Goal: Task Accomplishment & Management: Complete application form

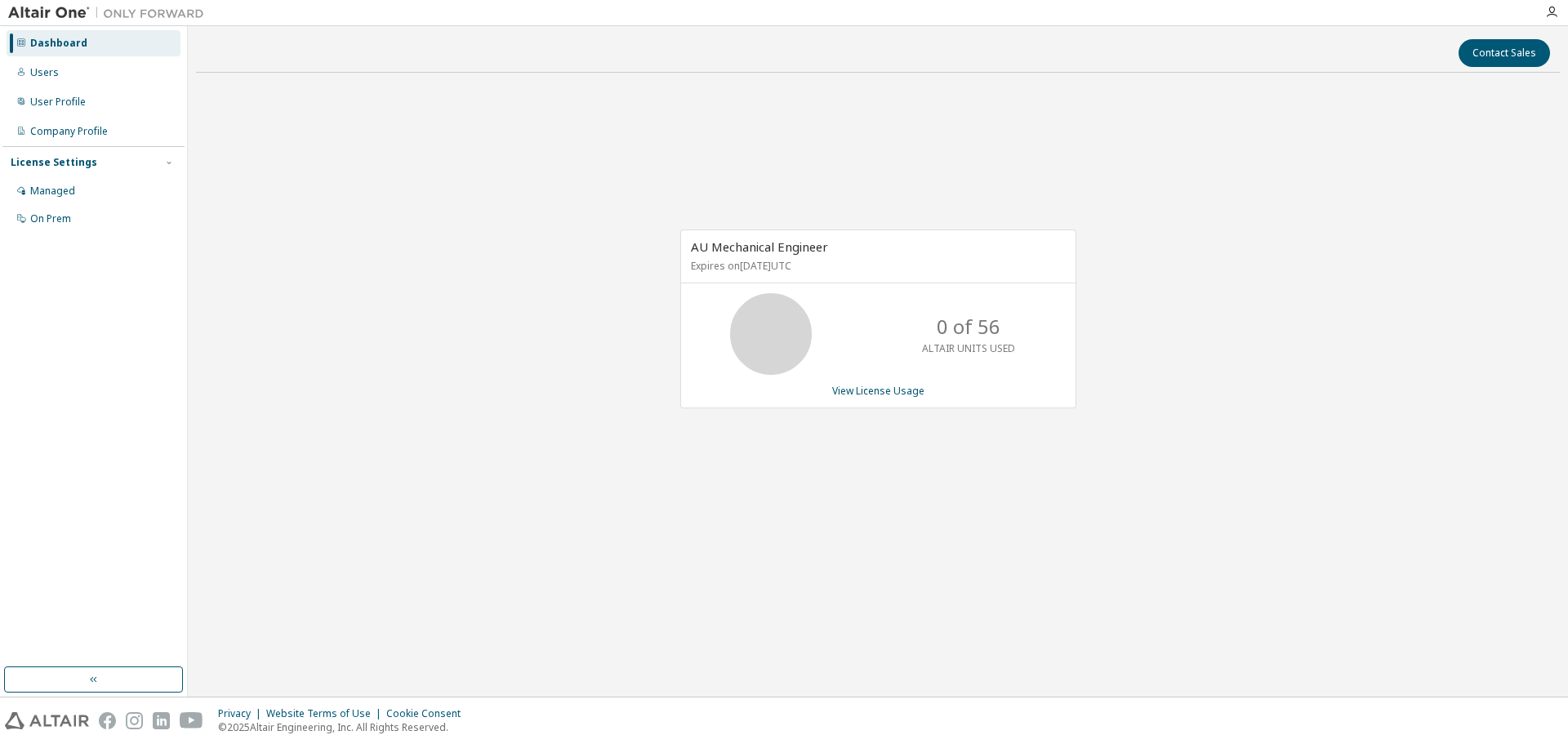
click at [630, 332] on div "AU Mechanical Engineer Expires on January 30, 2026 UTC 0 of 56 ALTAIR UNITS USE…" at bounding box center [878, 327] width 1364 height 484
click at [108, 104] on div "User Profile" at bounding box center [93, 102] width 174 height 26
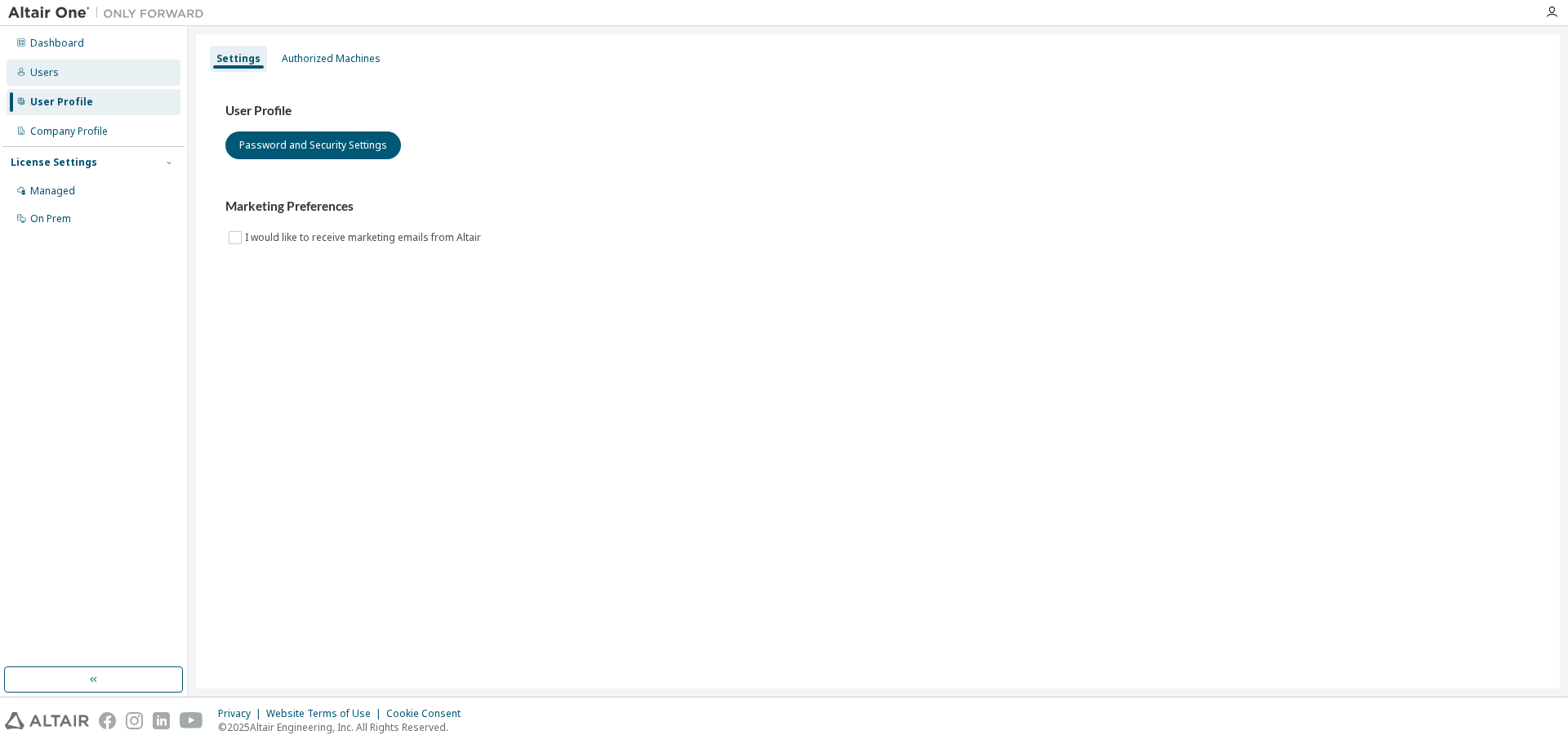
click at [90, 74] on div "Users" at bounding box center [93, 73] width 174 height 26
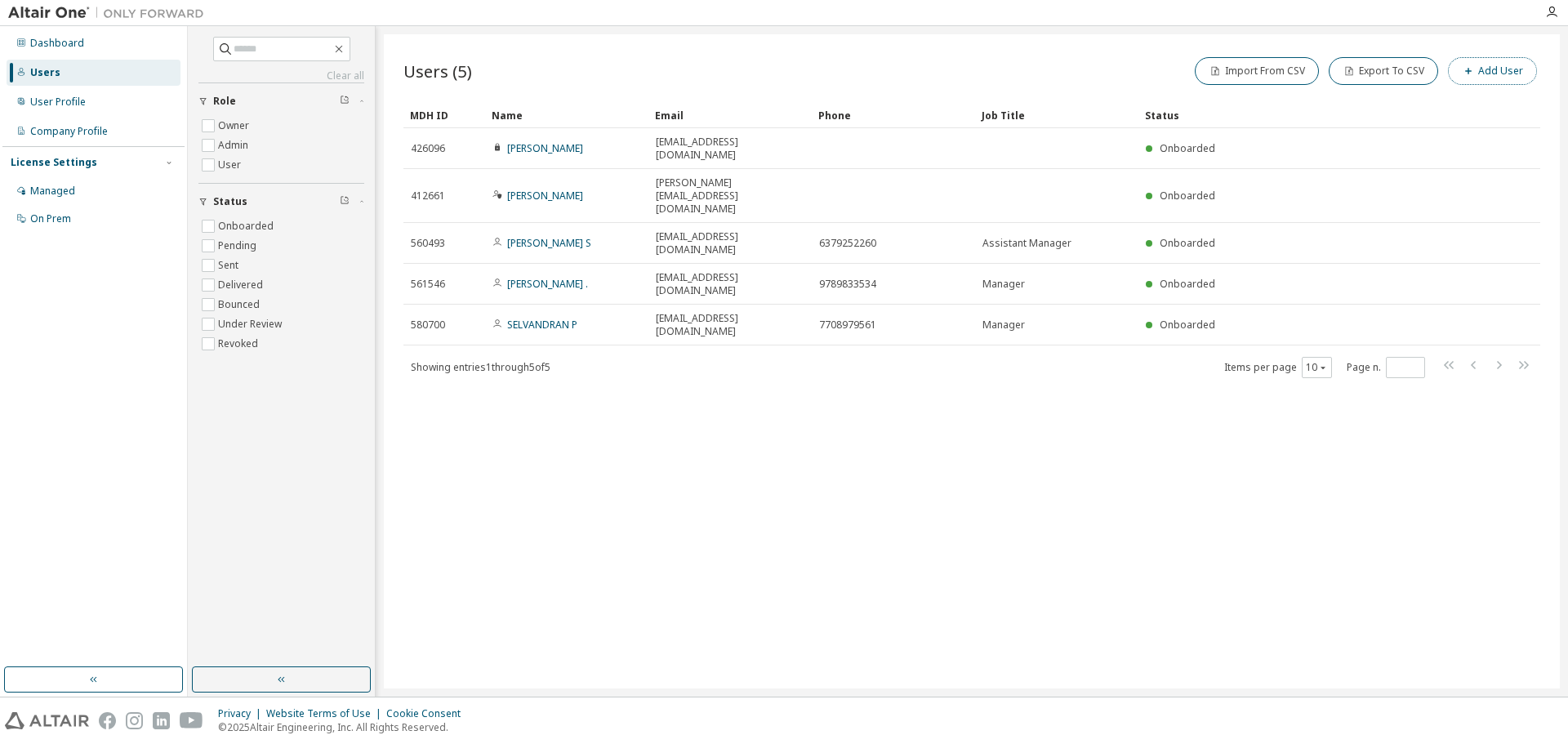
click at [1499, 77] on button "Add User" at bounding box center [1493, 71] width 89 height 28
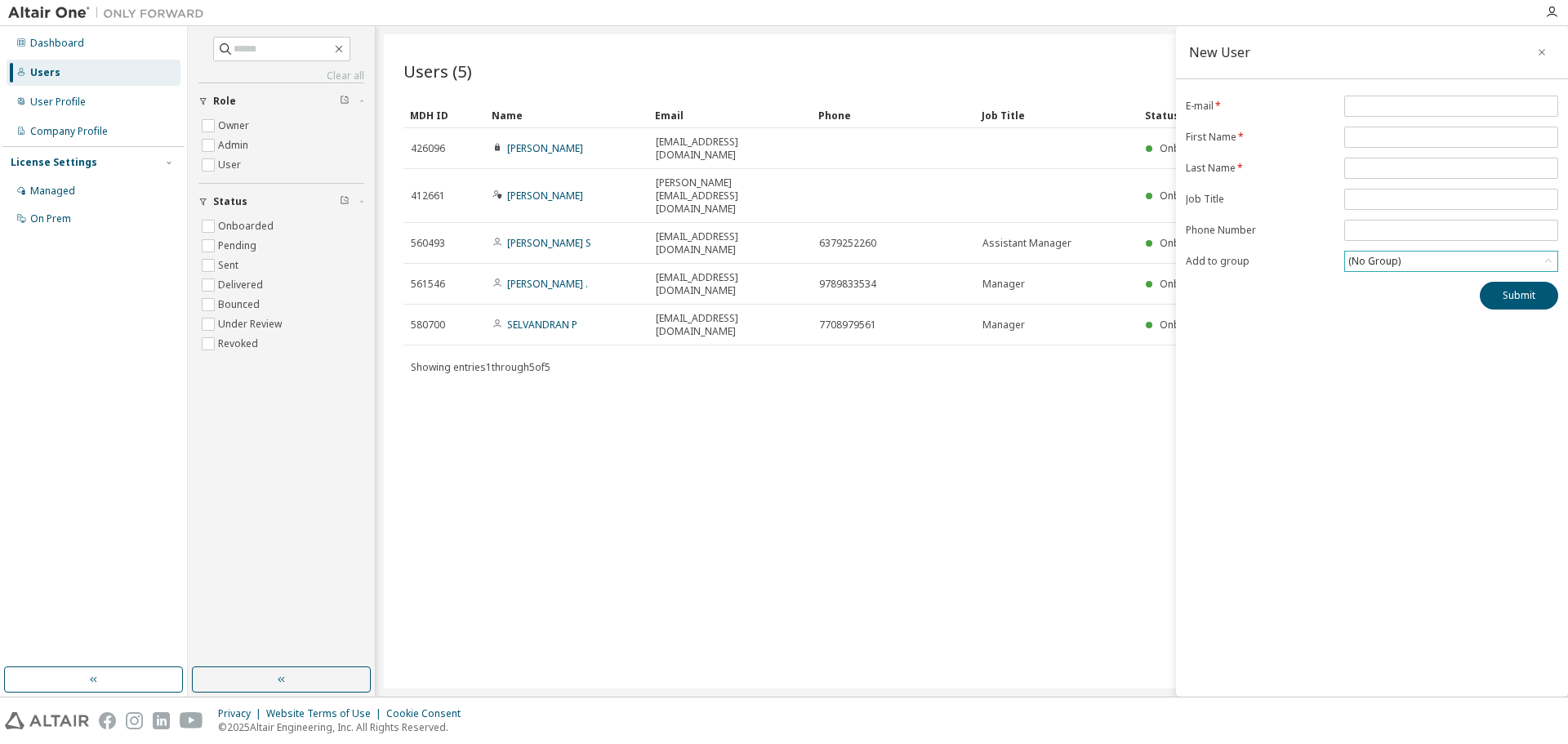
click at [1465, 267] on div "(No Group)" at bounding box center [1451, 262] width 213 height 19
click at [1419, 327] on li "16319 - Kalyan Team" at bounding box center [1450, 328] width 209 height 21
click at [871, 386] on div "Users (5) Import From CSV Export To CSV Add User Clear Load Save Save As Field …" at bounding box center [972, 361] width 1176 height 655
click at [1540, 55] on icon "button" at bounding box center [1542, 52] width 6 height 6
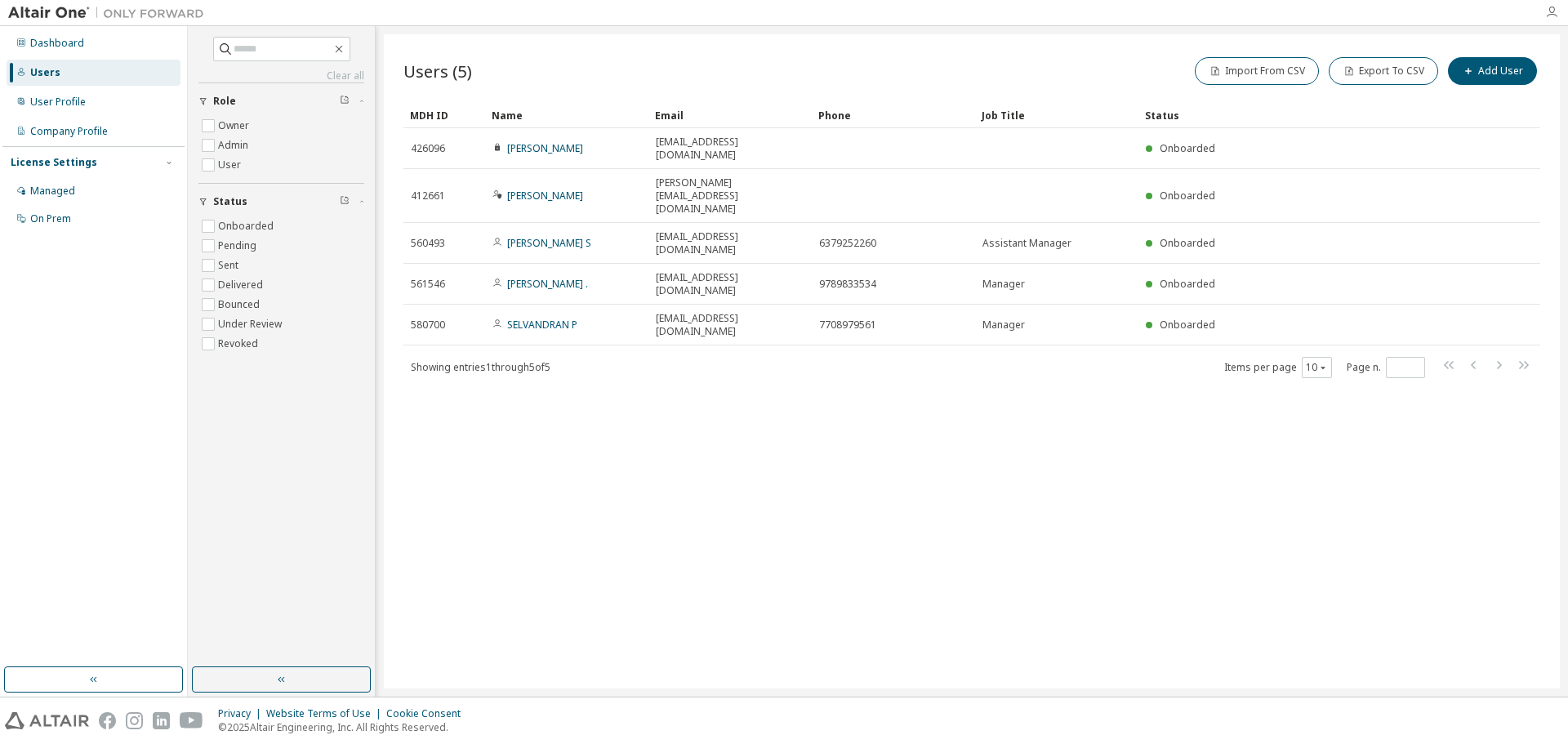
click at [1552, 16] on icon "button" at bounding box center [1551, 12] width 13 height 13
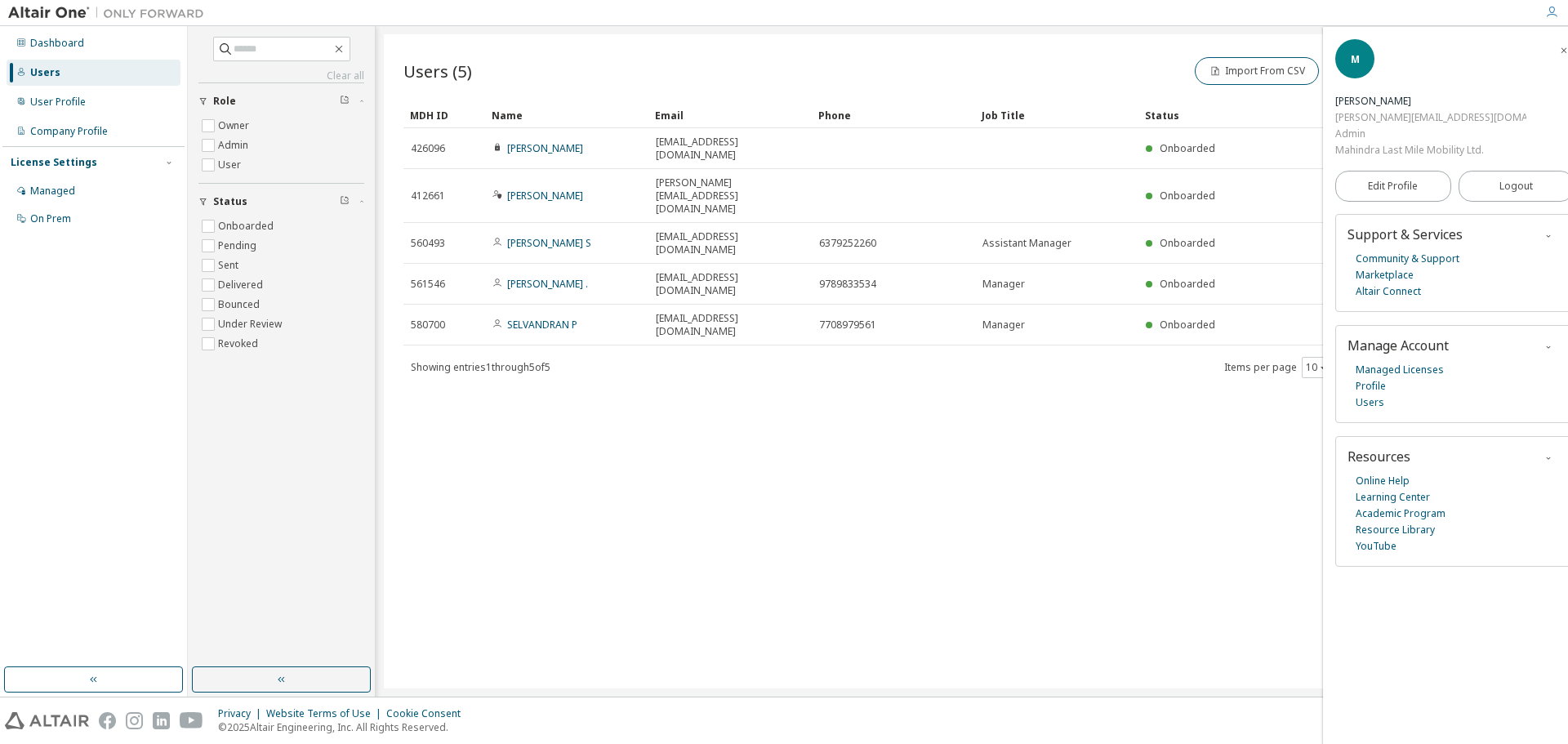
click at [1194, 326] on div "Users (5) Import From CSV Export To CSV Add User Clear Load Save Save As Field …" at bounding box center [972, 361] width 1176 height 655
click at [1379, 378] on link "Profile" at bounding box center [1371, 386] width 31 height 17
click at [1372, 395] on link "Users" at bounding box center [1370, 403] width 29 height 17
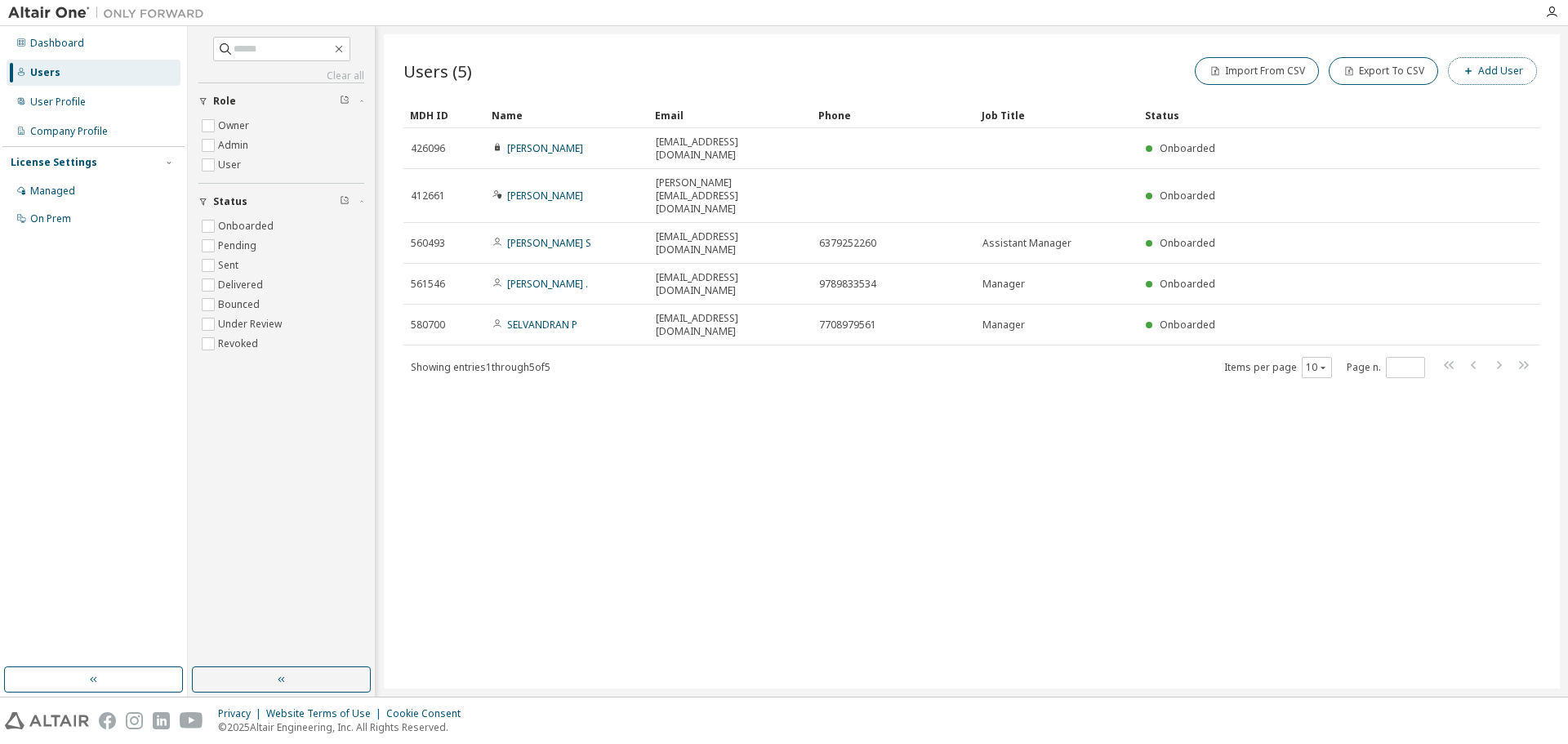
click at [1501, 71] on button "Add User" at bounding box center [1493, 71] width 89 height 28
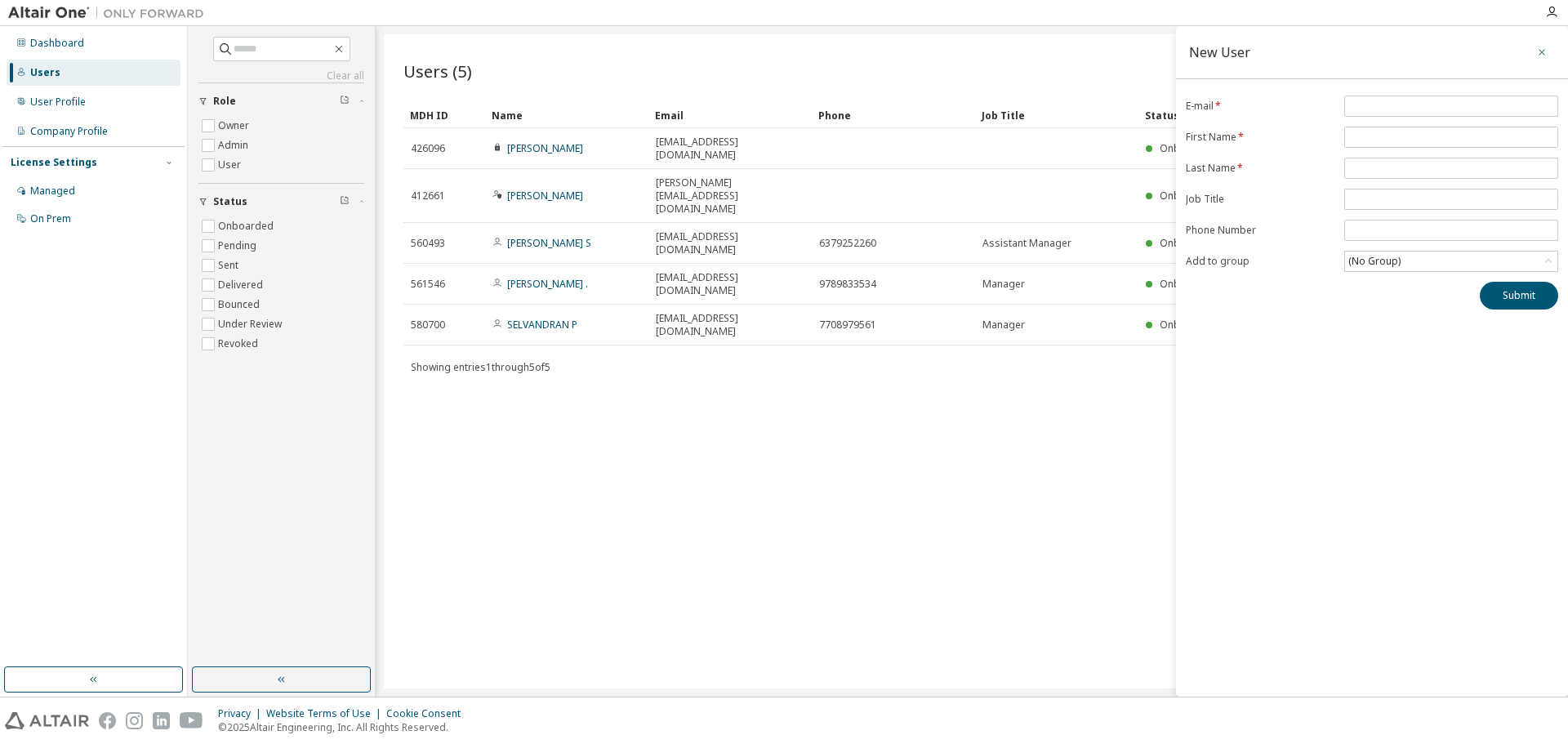
click at [1543, 58] on icon "button" at bounding box center [1542, 52] width 11 height 13
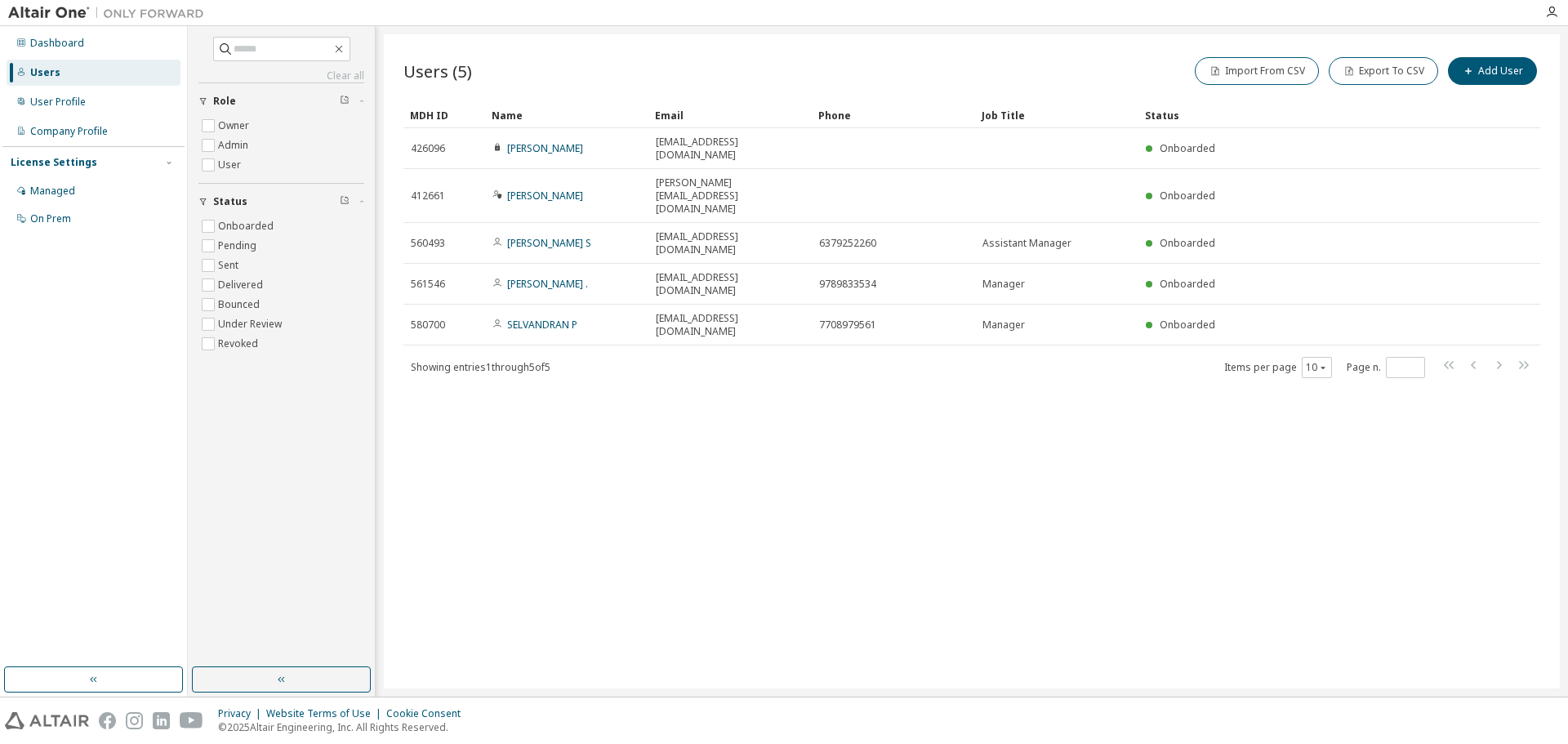
click at [764, 305] on div "Users (5) Import From CSV Export To CSV Add User Clear Load Save Save As Field …" at bounding box center [972, 361] width 1176 height 655
drag, startPoint x: 948, startPoint y: 306, endPoint x: 1056, endPoint y: 305, distance: 108.0
click at [954, 307] on div "Users (5) Import From CSV Export To CSV Add User Clear Load Save Save As Field …" at bounding box center [972, 361] width 1176 height 655
click at [1170, 305] on div "Users (5) Import From CSV Export To CSV Add User Clear Load Save Save As Field …" at bounding box center [972, 361] width 1176 height 655
click at [1553, 12] on icon "button" at bounding box center [1551, 12] width 13 height 13
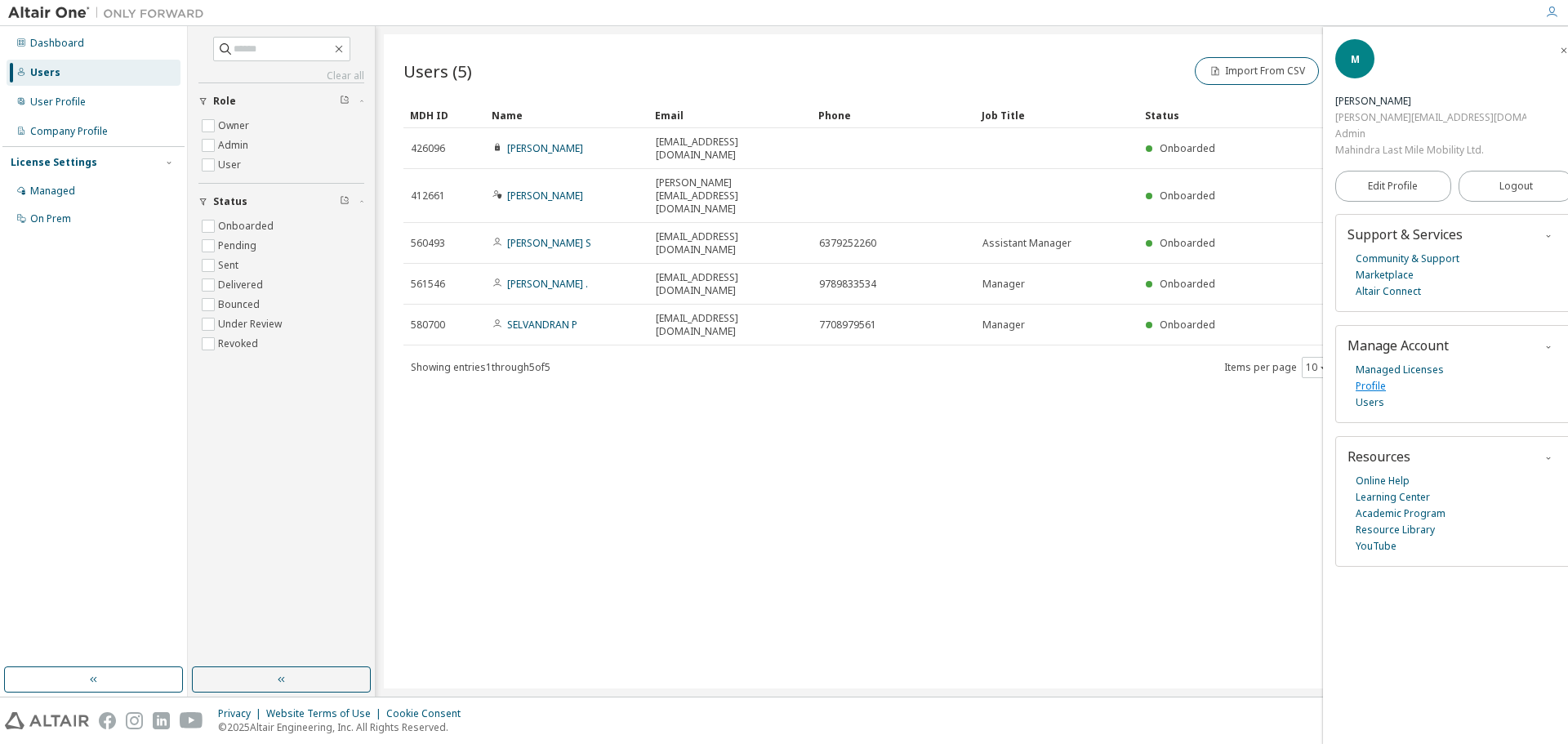
click at [1372, 378] on link "Profile" at bounding box center [1371, 386] width 31 height 17
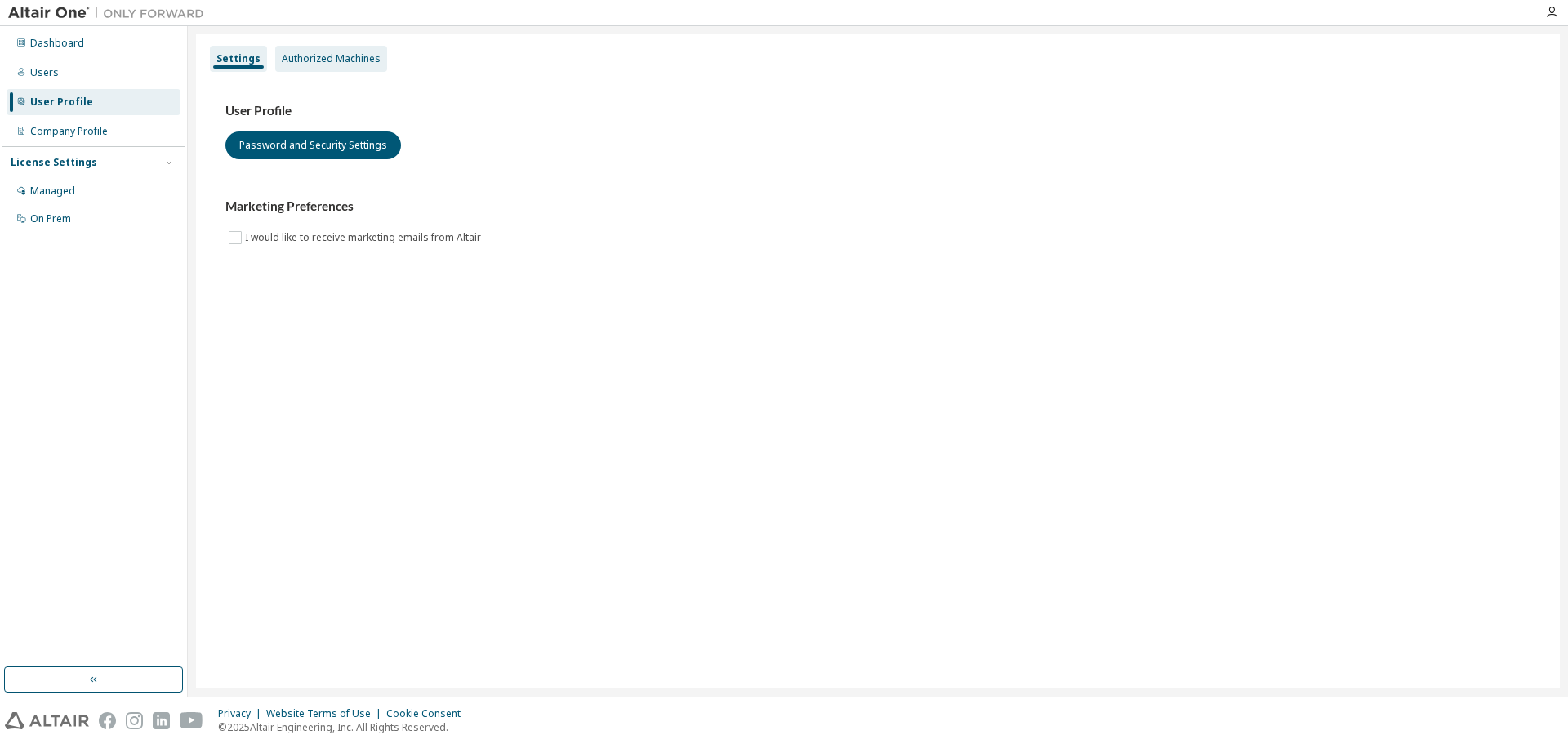
click at [298, 60] on div "Authorized Machines" at bounding box center [331, 59] width 99 height 13
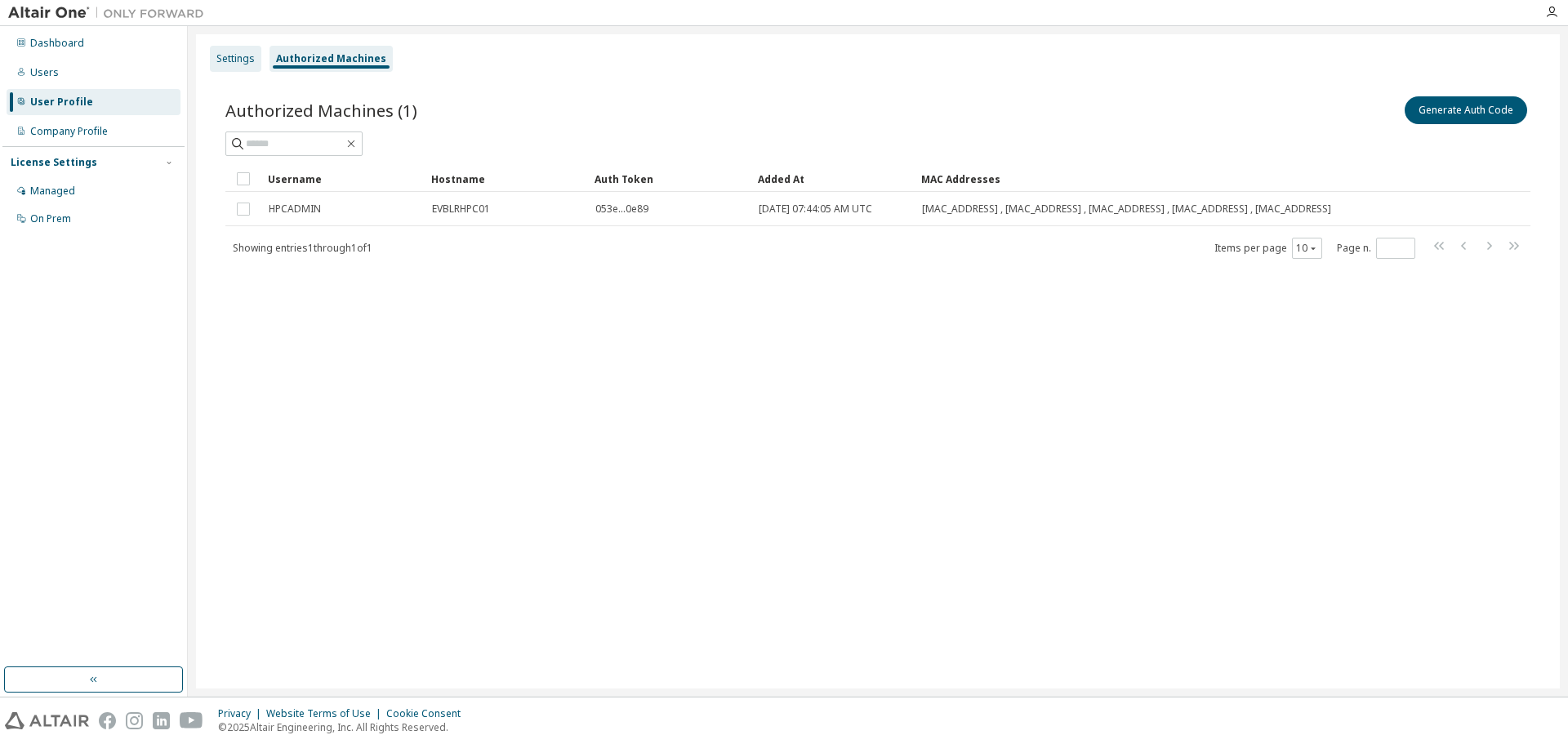
click at [242, 60] on div "Settings" at bounding box center [235, 59] width 38 height 13
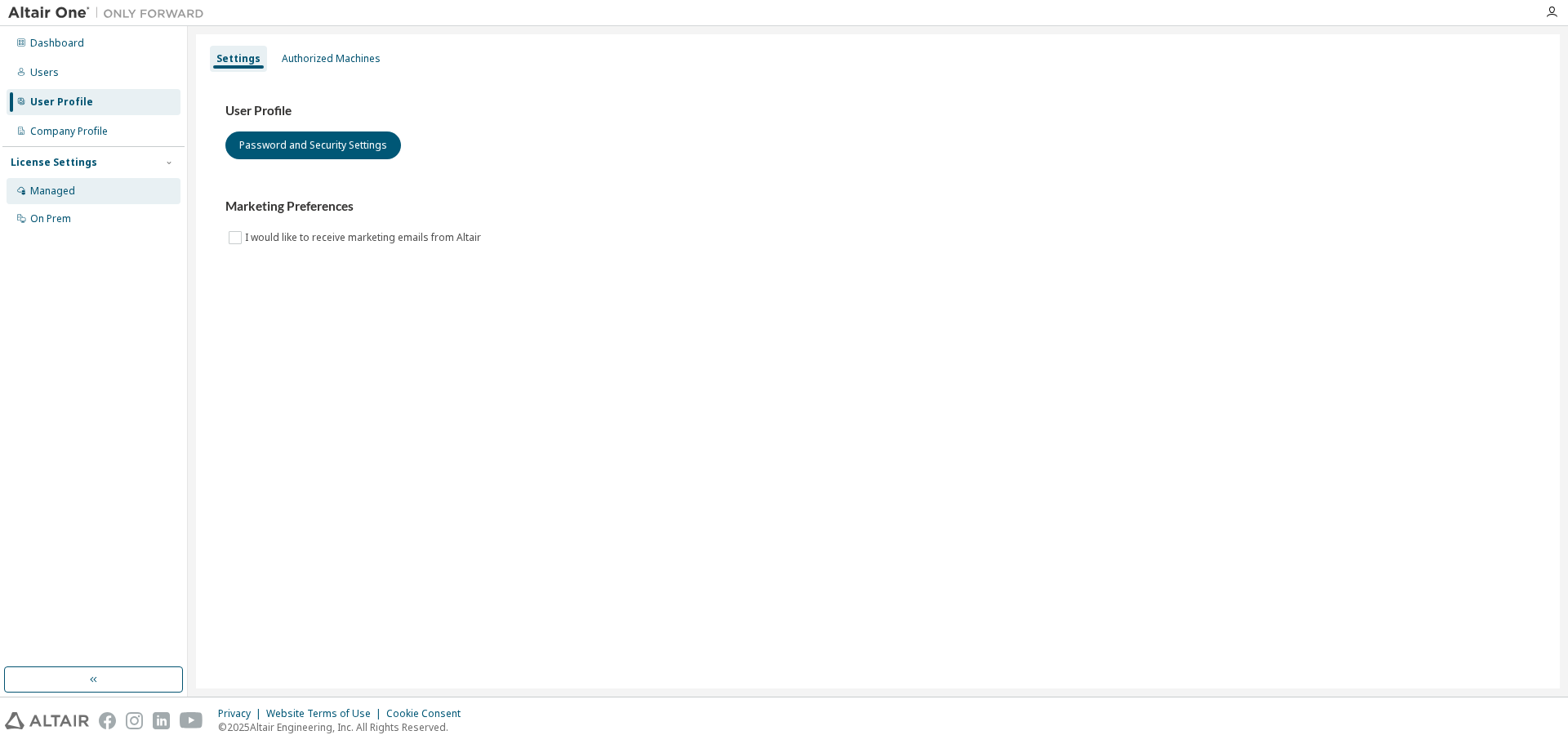
click at [67, 185] on div "Managed" at bounding box center [52, 191] width 45 height 13
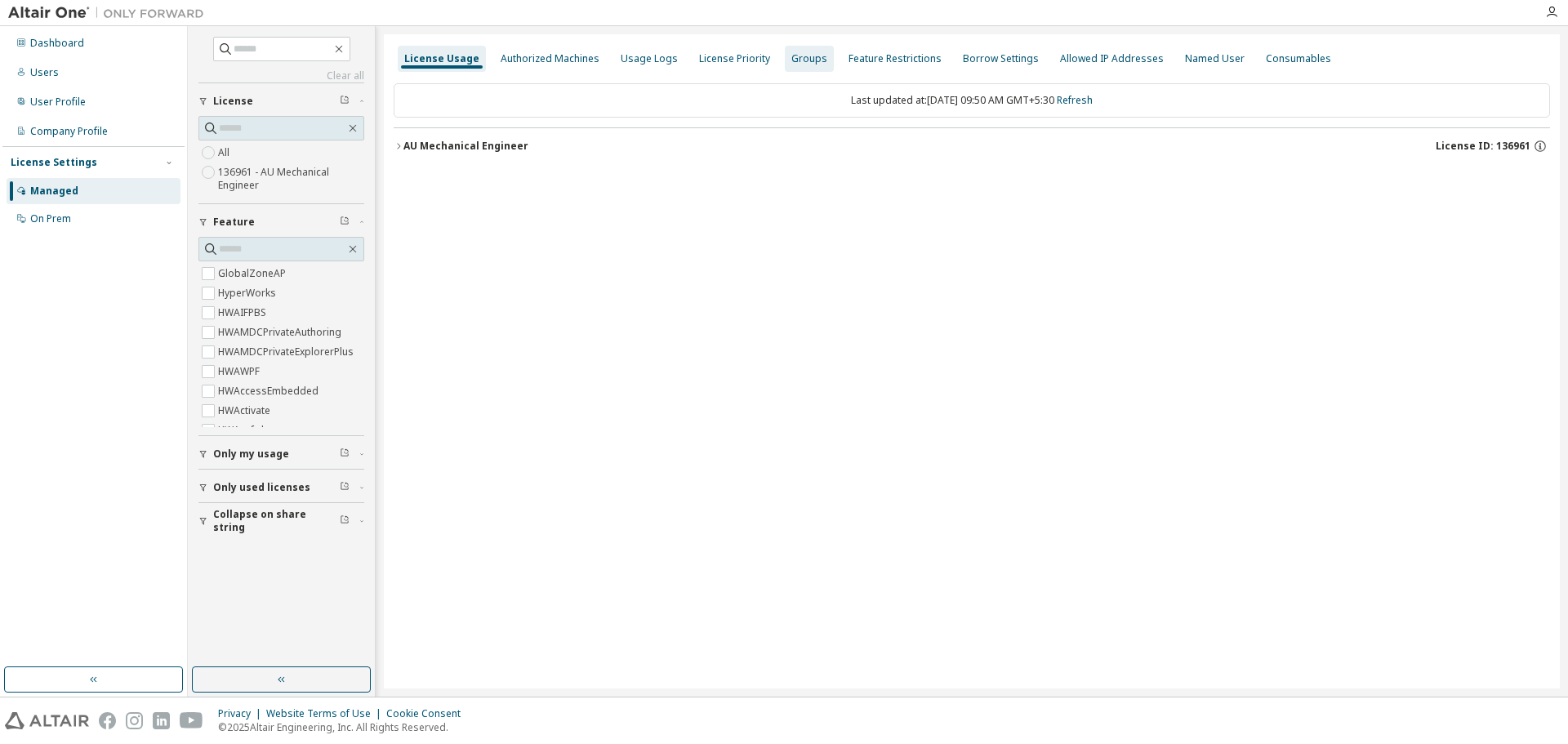
click at [792, 64] on div "Groups" at bounding box center [809, 59] width 36 height 13
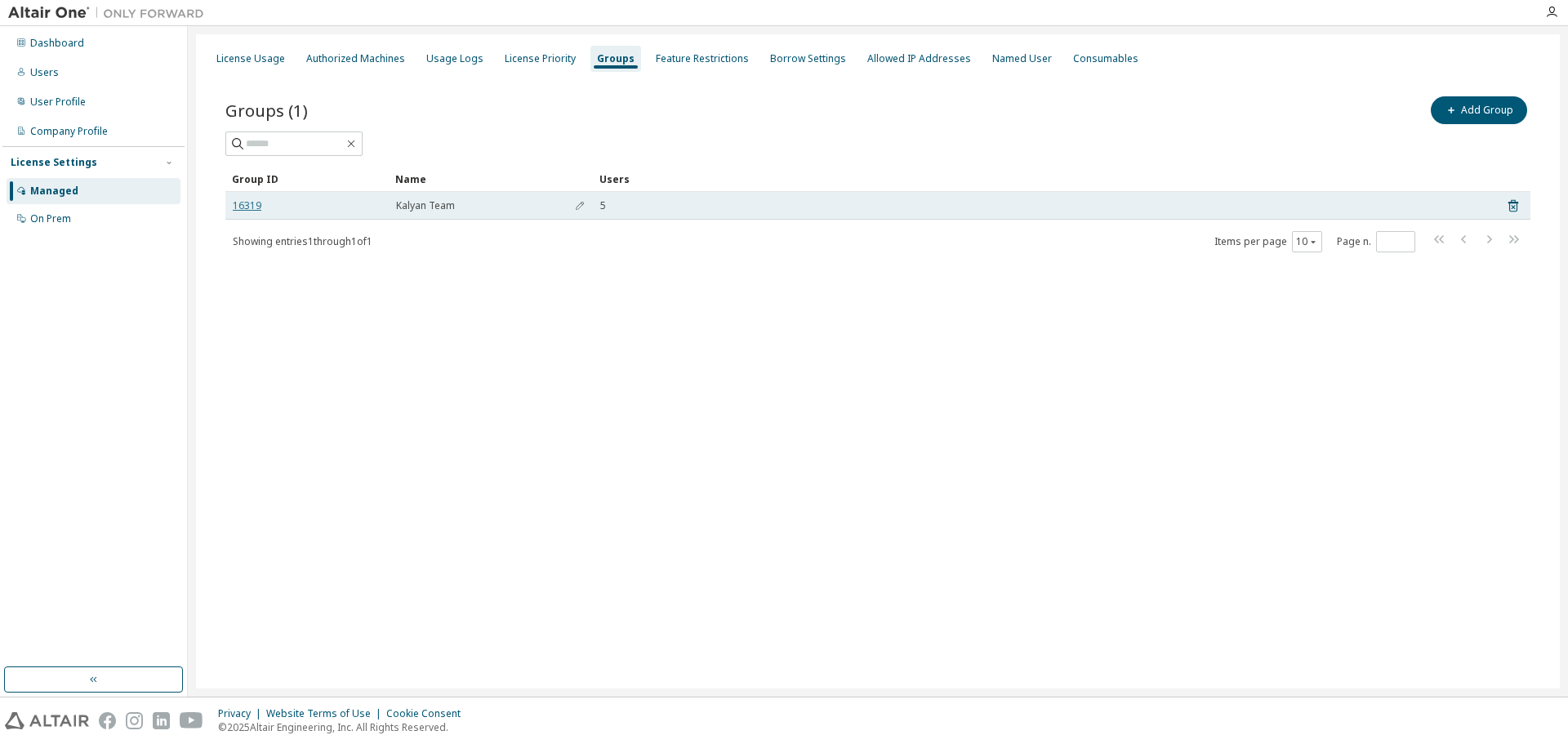
click at [250, 205] on link "16319" at bounding box center [247, 206] width 29 height 13
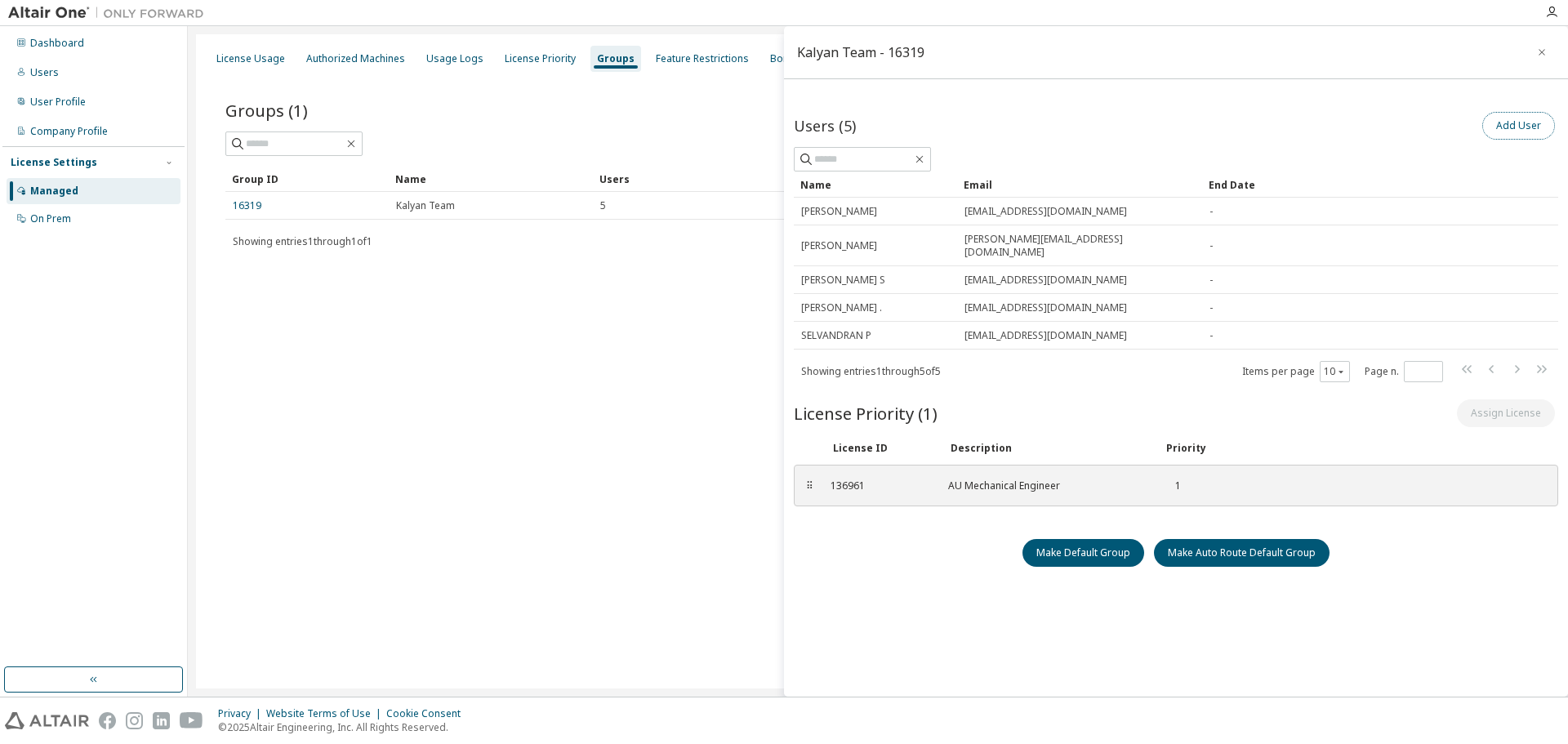
click at [1515, 121] on button "Add User" at bounding box center [1518, 126] width 73 height 28
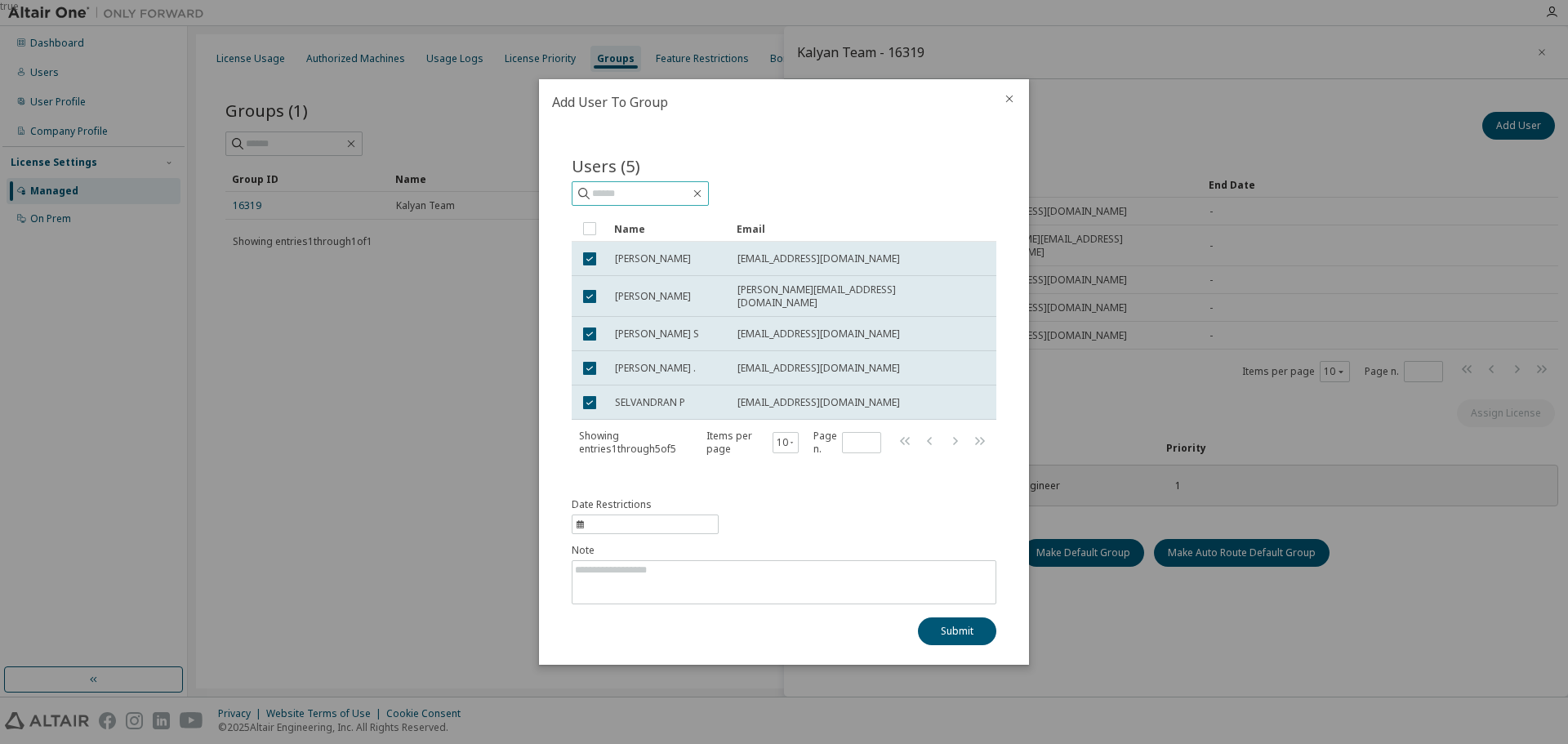
click at [640, 190] on input "text" at bounding box center [641, 193] width 98 height 17
type input "*****"
click at [788, 498] on div "Date Restrictions Note Submit" at bounding box center [783, 572] width 424 height 147
click at [1012, 103] on icon "close" at bounding box center [1009, 98] width 13 height 13
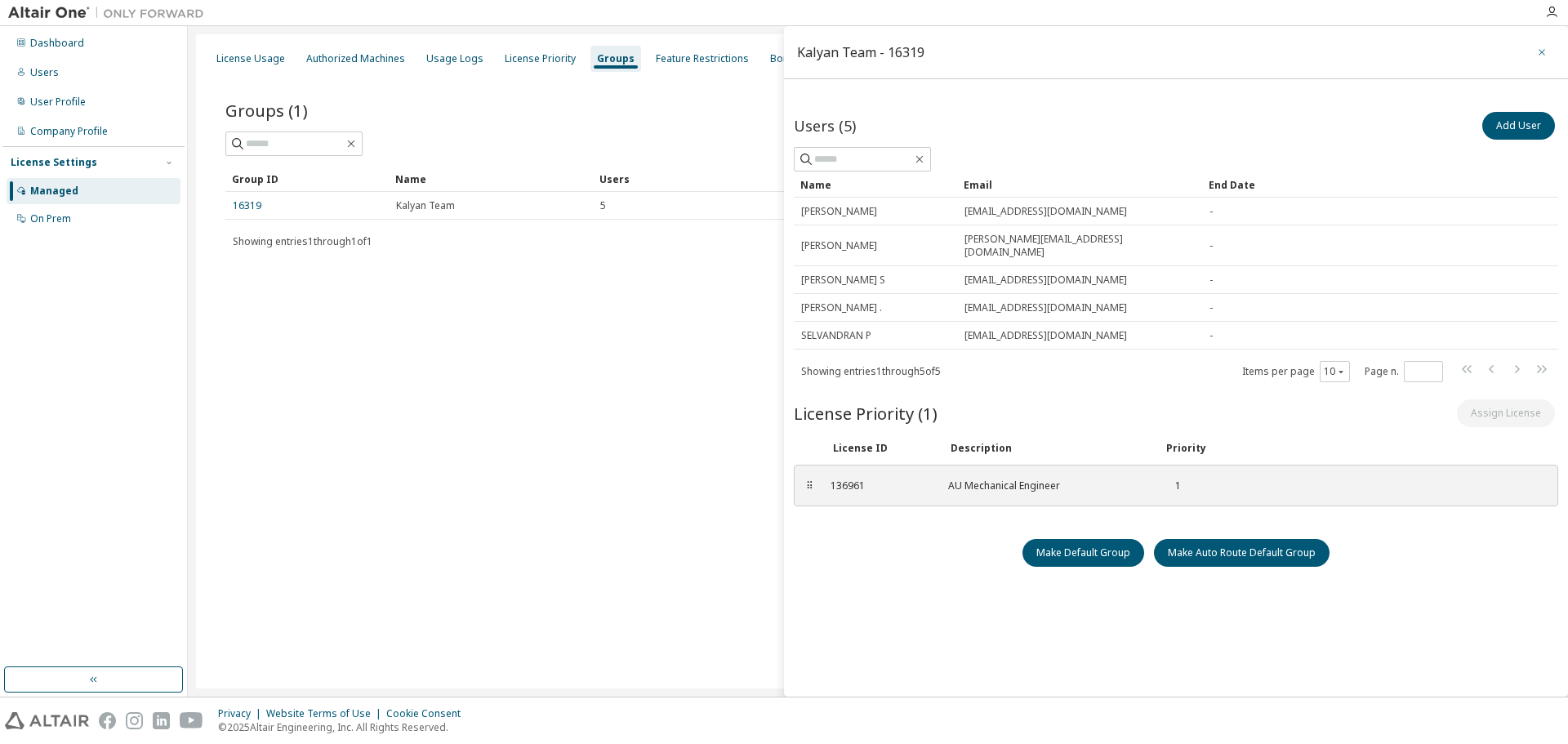
click at [1539, 54] on icon "button" at bounding box center [1542, 52] width 6 height 6
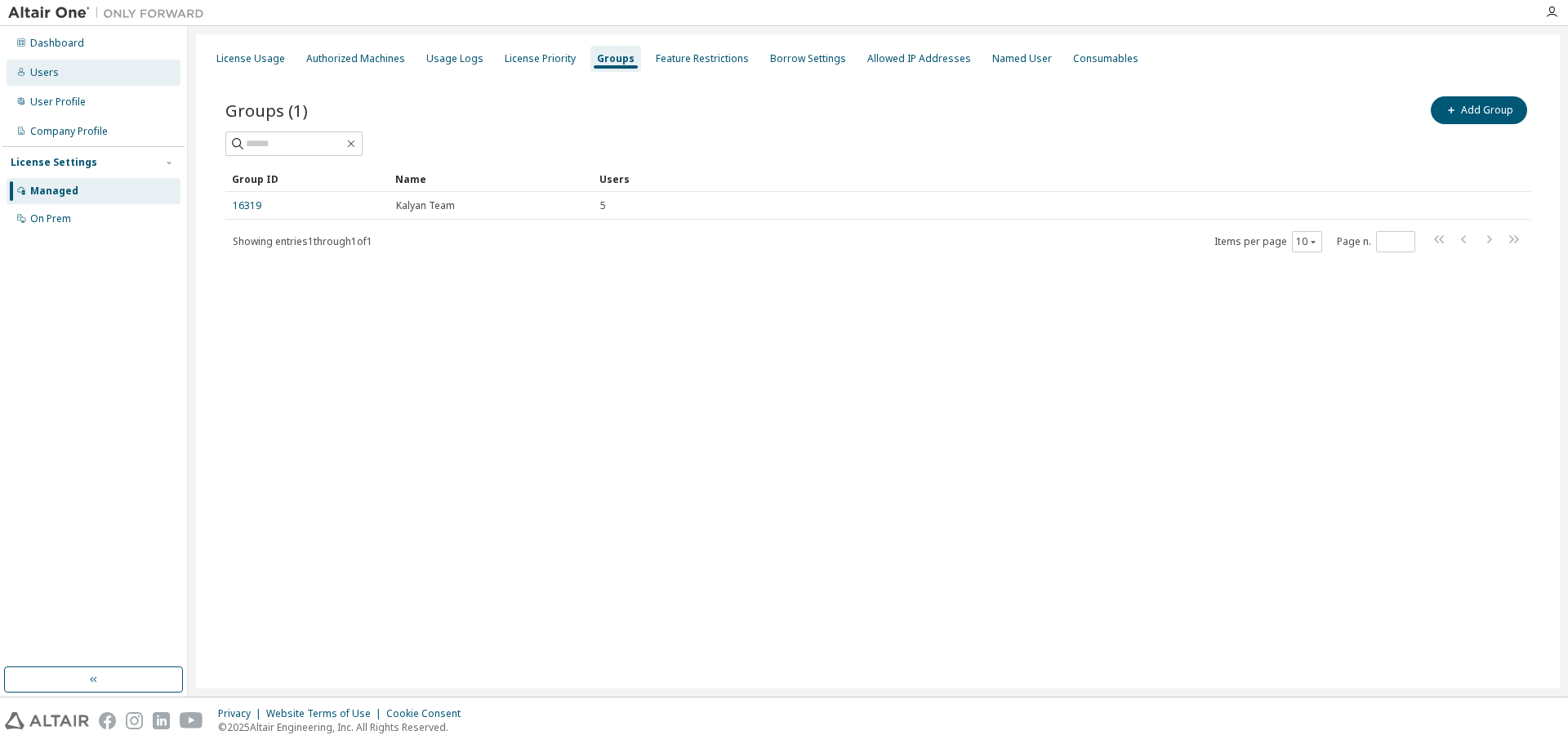
click at [58, 72] on div "Users" at bounding box center [93, 73] width 174 height 26
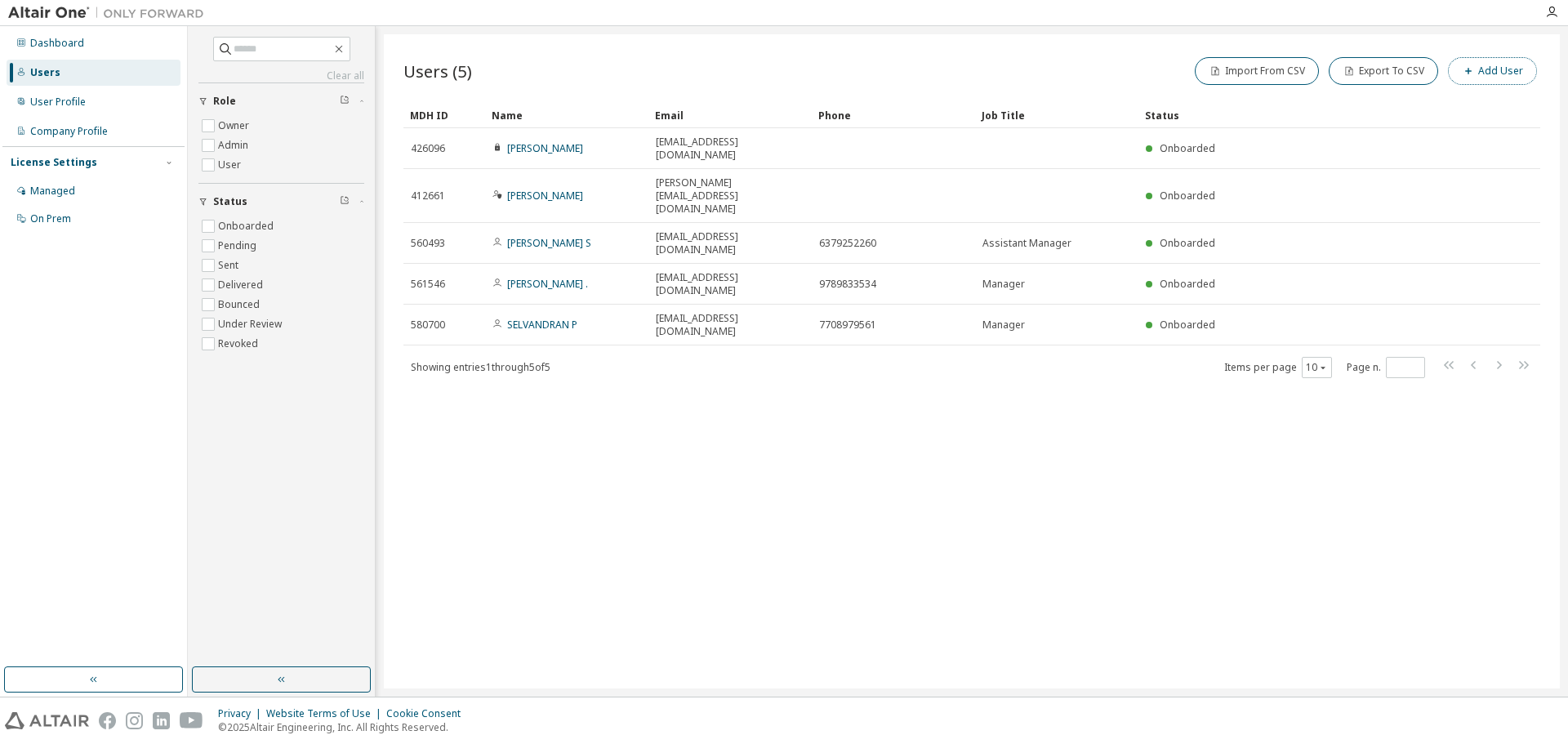
click at [1510, 66] on button "Add User" at bounding box center [1493, 71] width 89 height 28
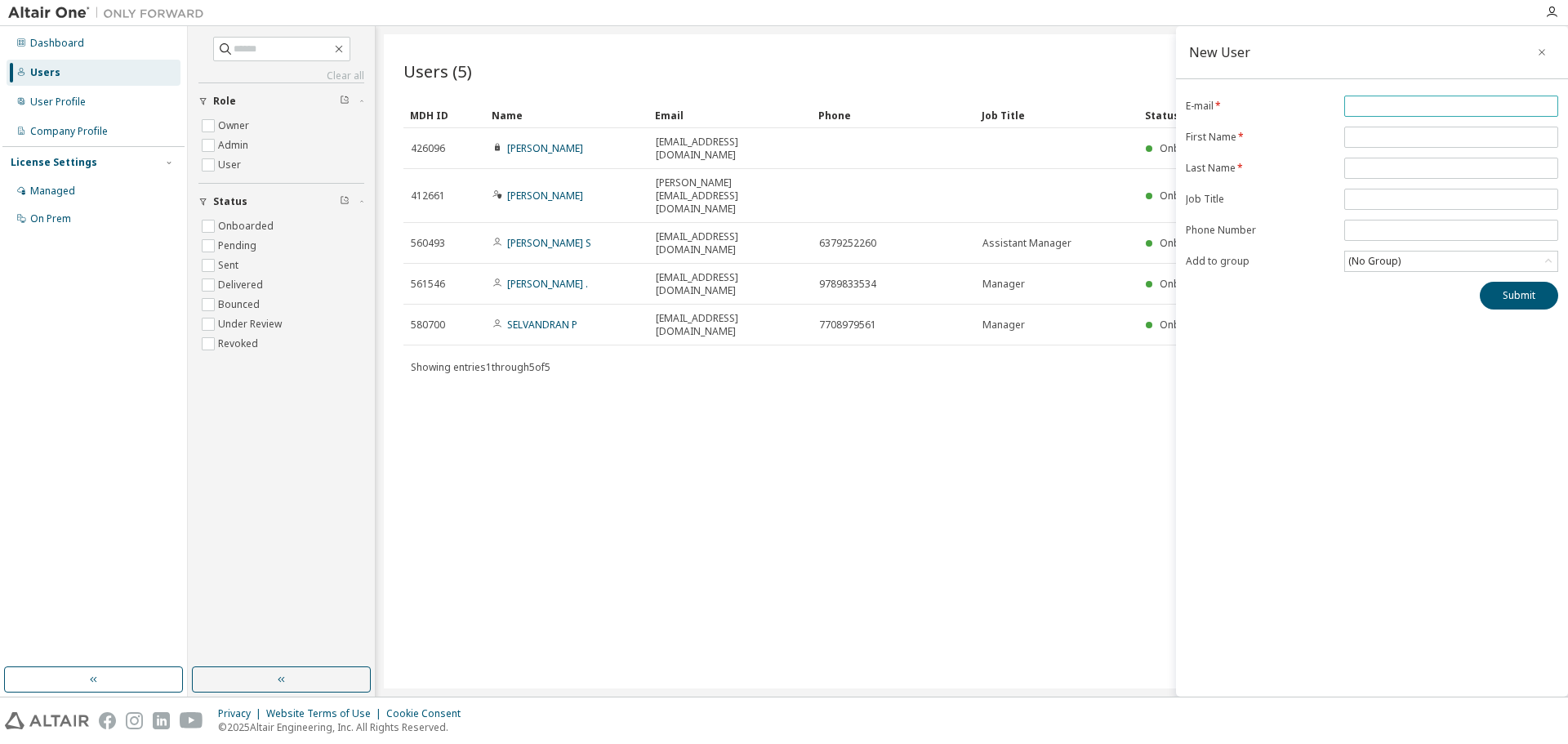
drag, startPoint x: 1394, startPoint y: 108, endPoint x: 1327, endPoint y: 120, distance: 68.1
click at [1394, 108] on input "email" at bounding box center [1451, 106] width 206 height 13
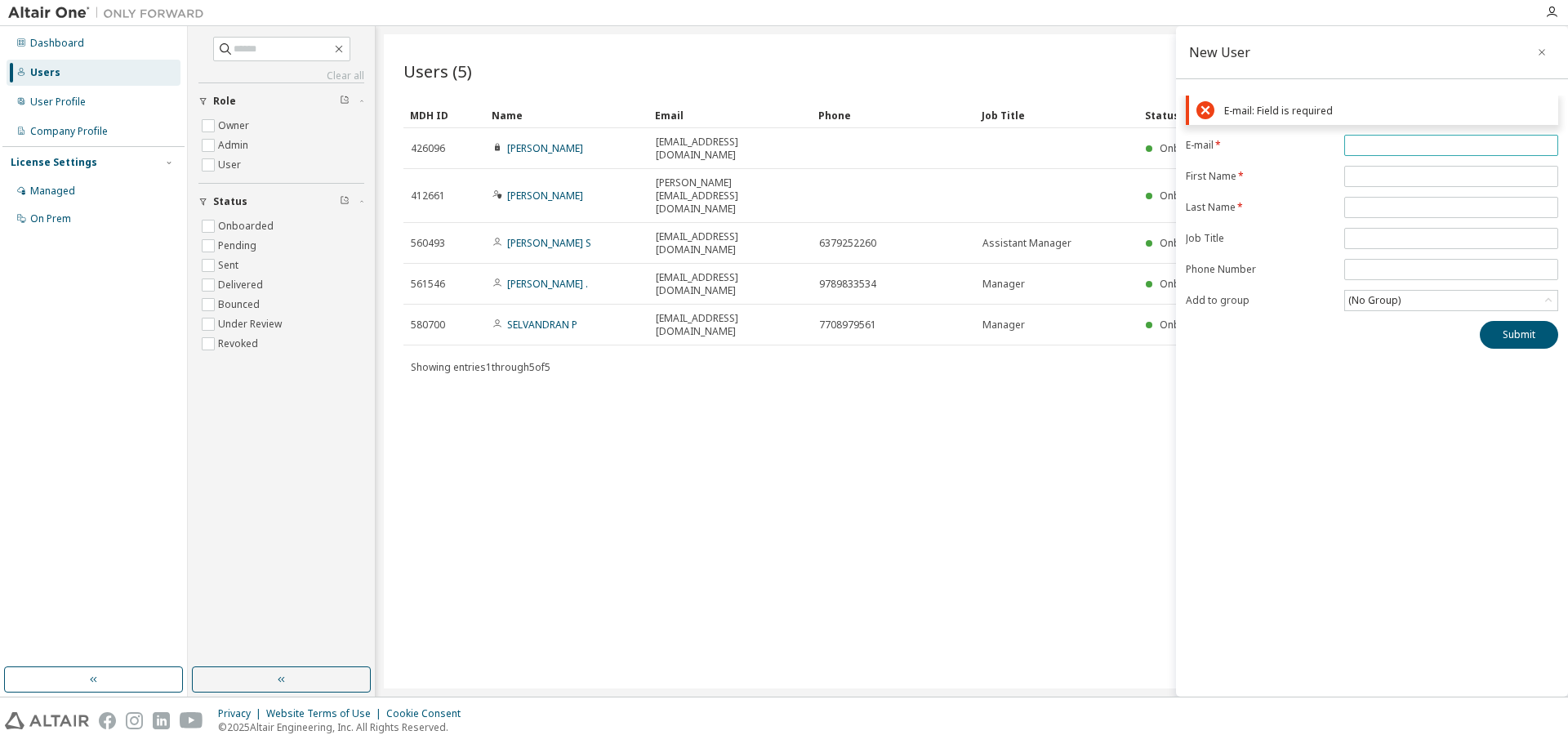
click at [1405, 151] on input "email" at bounding box center [1451, 145] width 206 height 13
paste input "**********"
type input "**********"
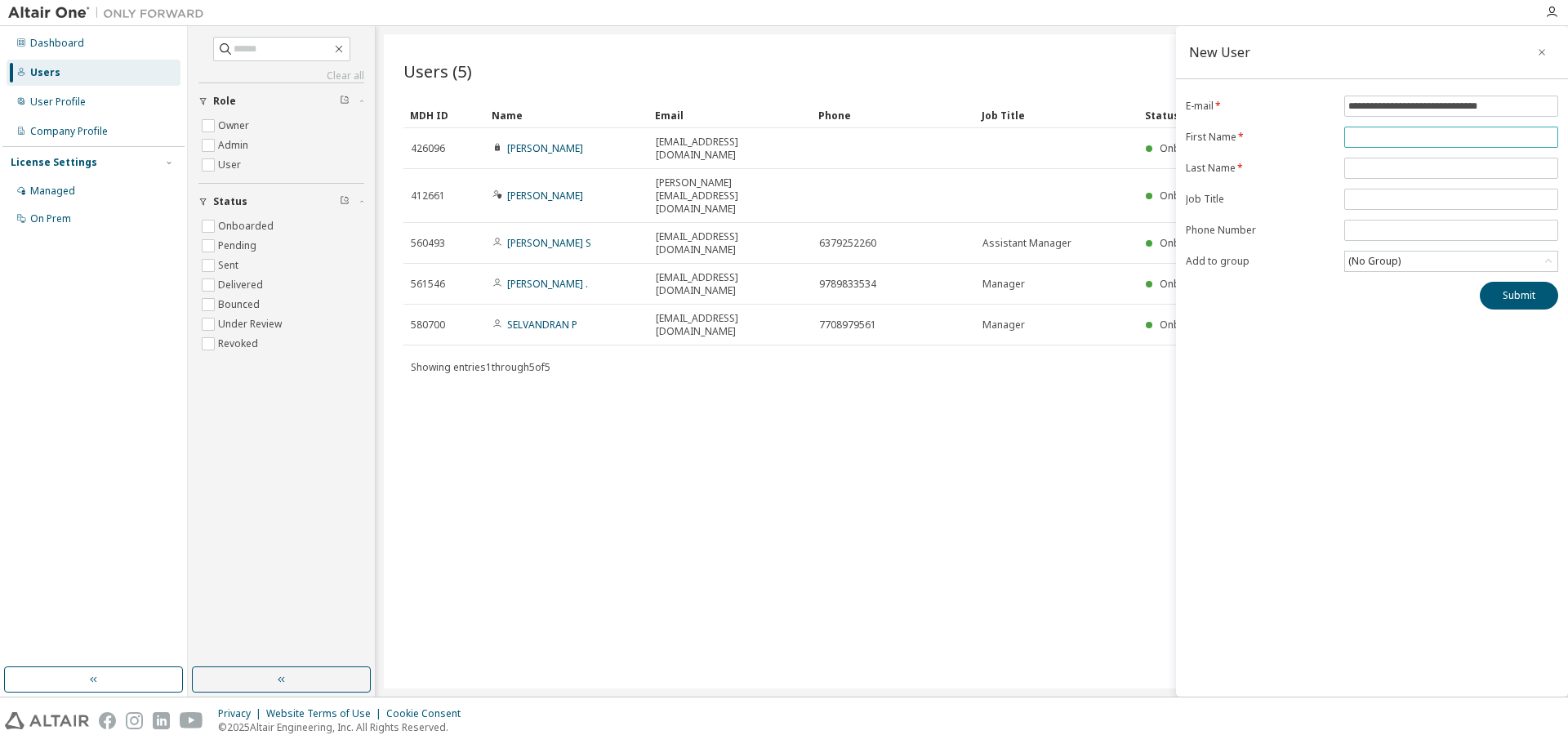
click at [1381, 181] on form "**********" at bounding box center [1372, 184] width 373 height 177
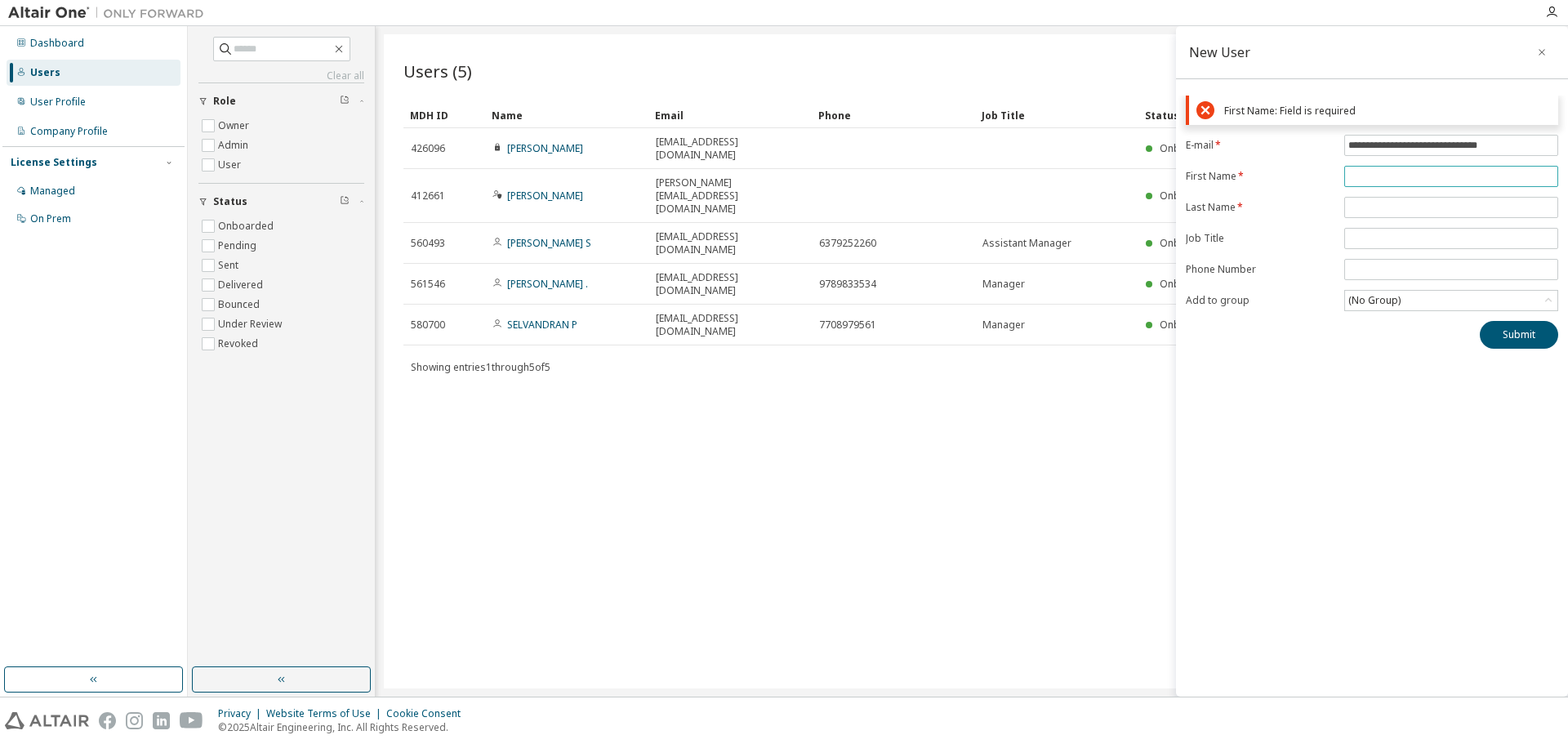
click at [1362, 172] on input "text" at bounding box center [1451, 176] width 206 height 13
paste input "********"
type input "********"
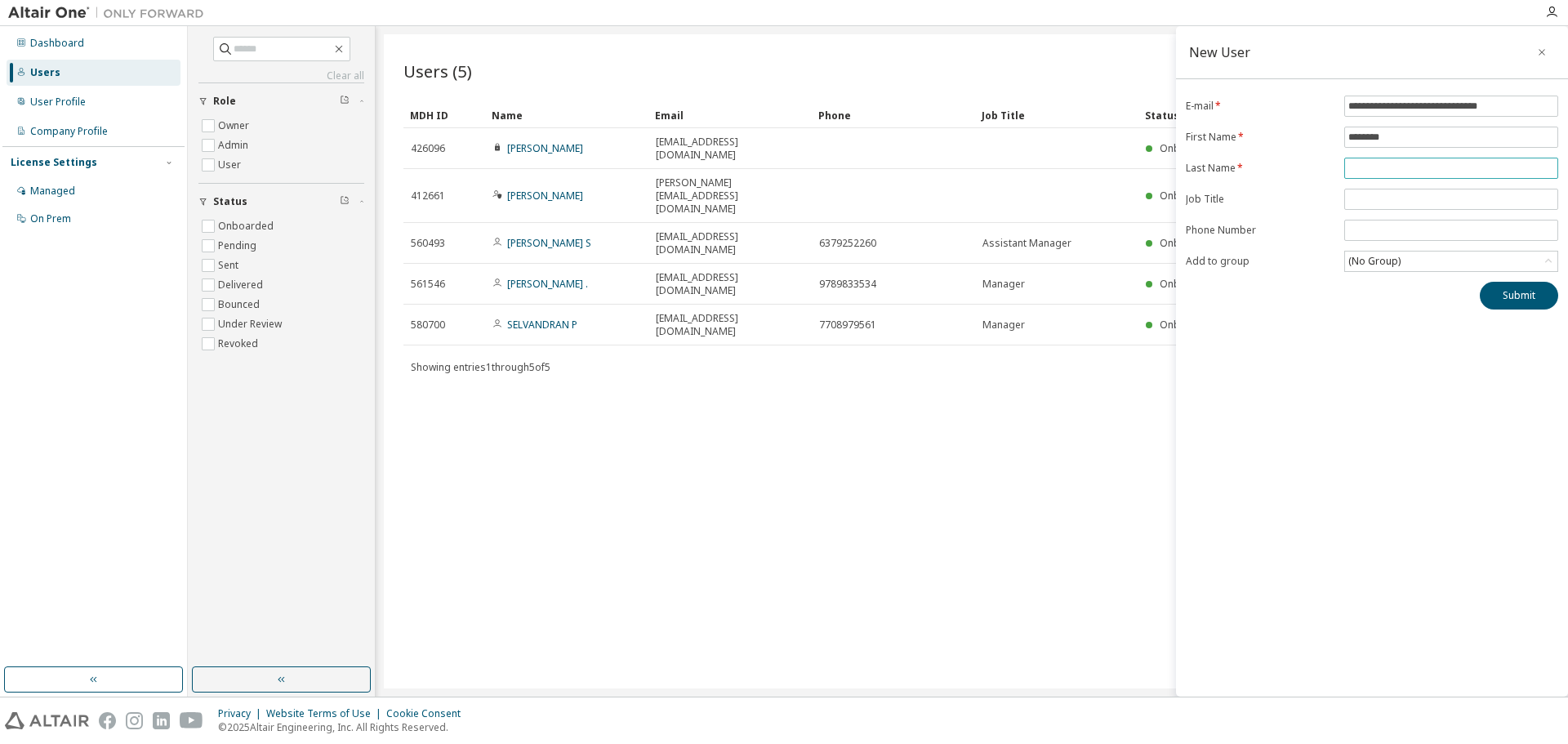
click at [1418, 171] on input "text" at bounding box center [1451, 168] width 206 height 13
paste input "*****"
type input "*****"
click at [1395, 198] on input "text" at bounding box center [1451, 199] width 206 height 13
click at [1377, 193] on input "text" at bounding box center [1451, 199] width 206 height 13
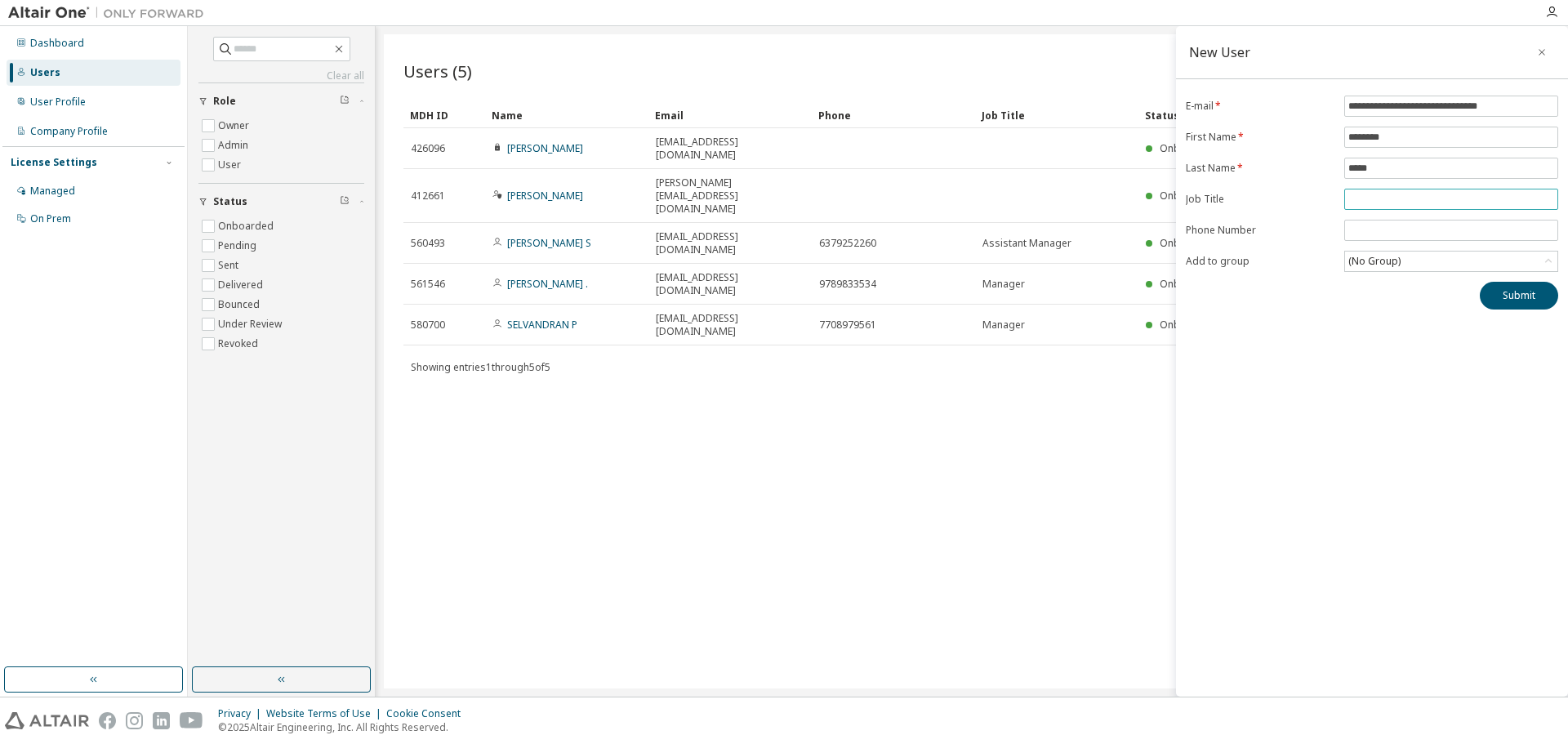
drag, startPoint x: 1362, startPoint y: 206, endPoint x: 1368, endPoint y: 195, distance: 12.5
click at [1362, 206] on span at bounding box center [1451, 200] width 214 height 21
click at [1368, 195] on input "text" at bounding box center [1451, 199] width 206 height 13
paste input "**********"
type input "**********"
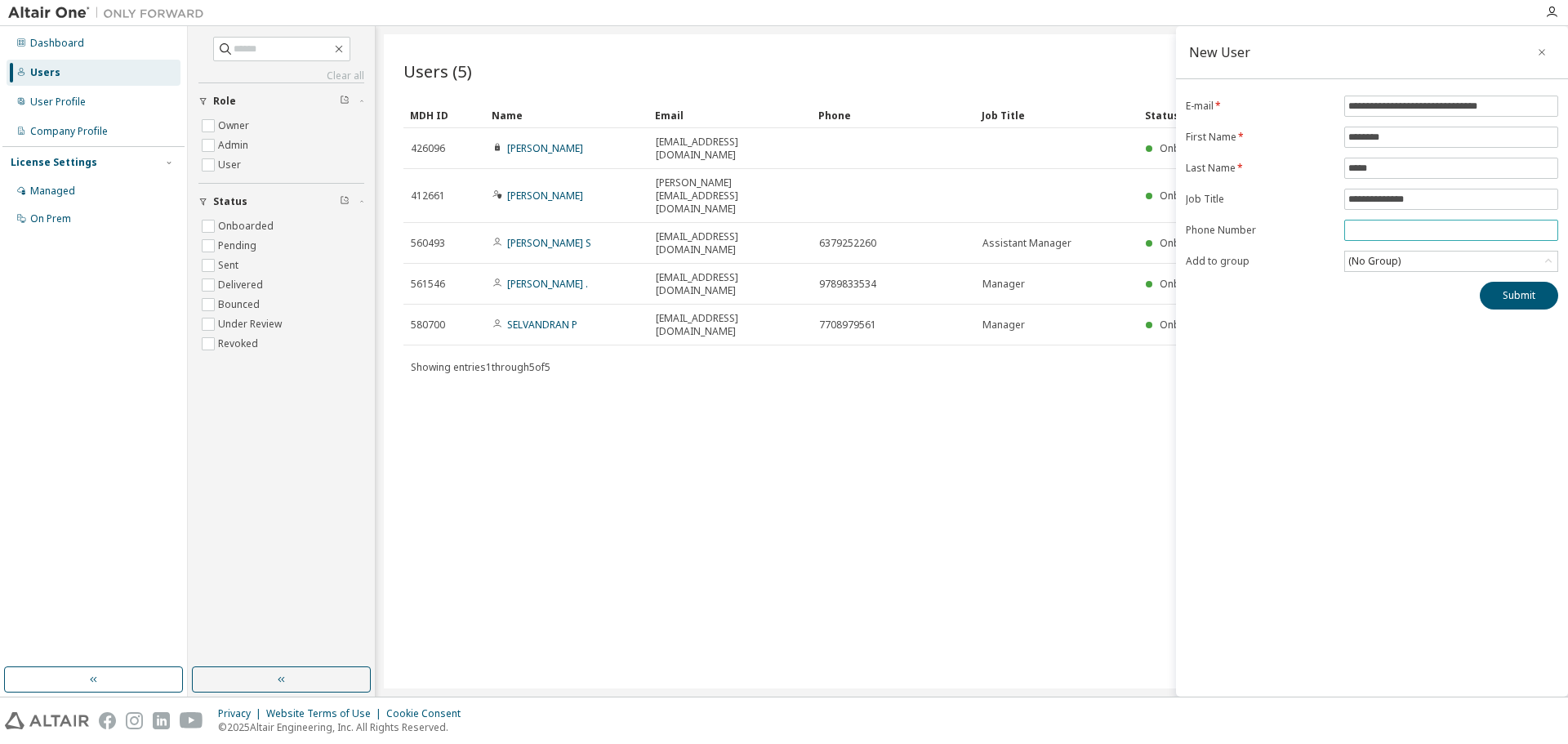
click at [1371, 227] on input "tel" at bounding box center [1451, 230] width 206 height 13
click at [1384, 235] on input "tel" at bounding box center [1451, 230] width 206 height 13
paste input "**********"
type input "**********"
click at [1369, 259] on div "(No Group)" at bounding box center [1374, 261] width 57 height 18
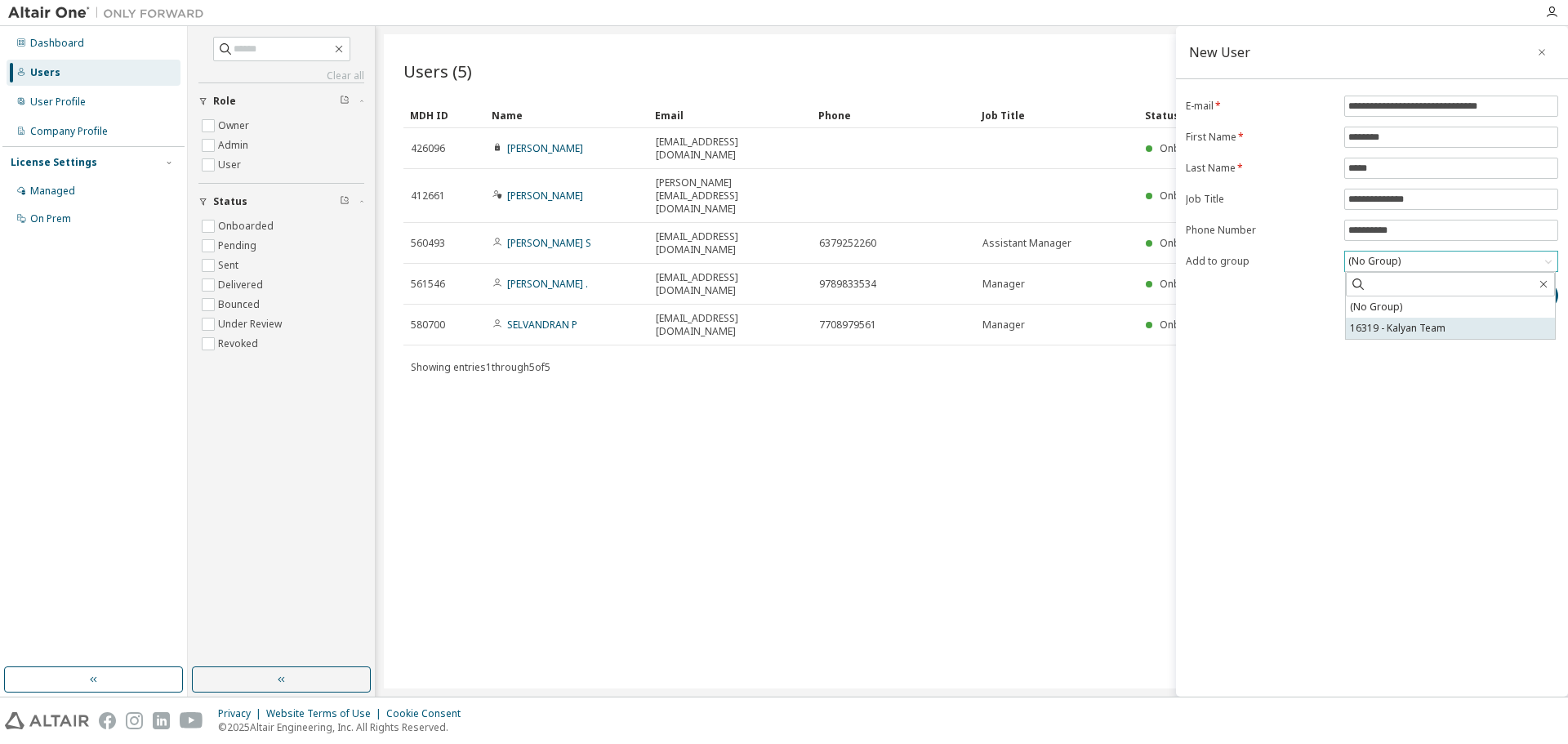
click at [1378, 319] on li "16319 - Kalyan Team" at bounding box center [1450, 328] width 209 height 21
click at [1503, 294] on button "Submit" at bounding box center [1519, 296] width 79 height 28
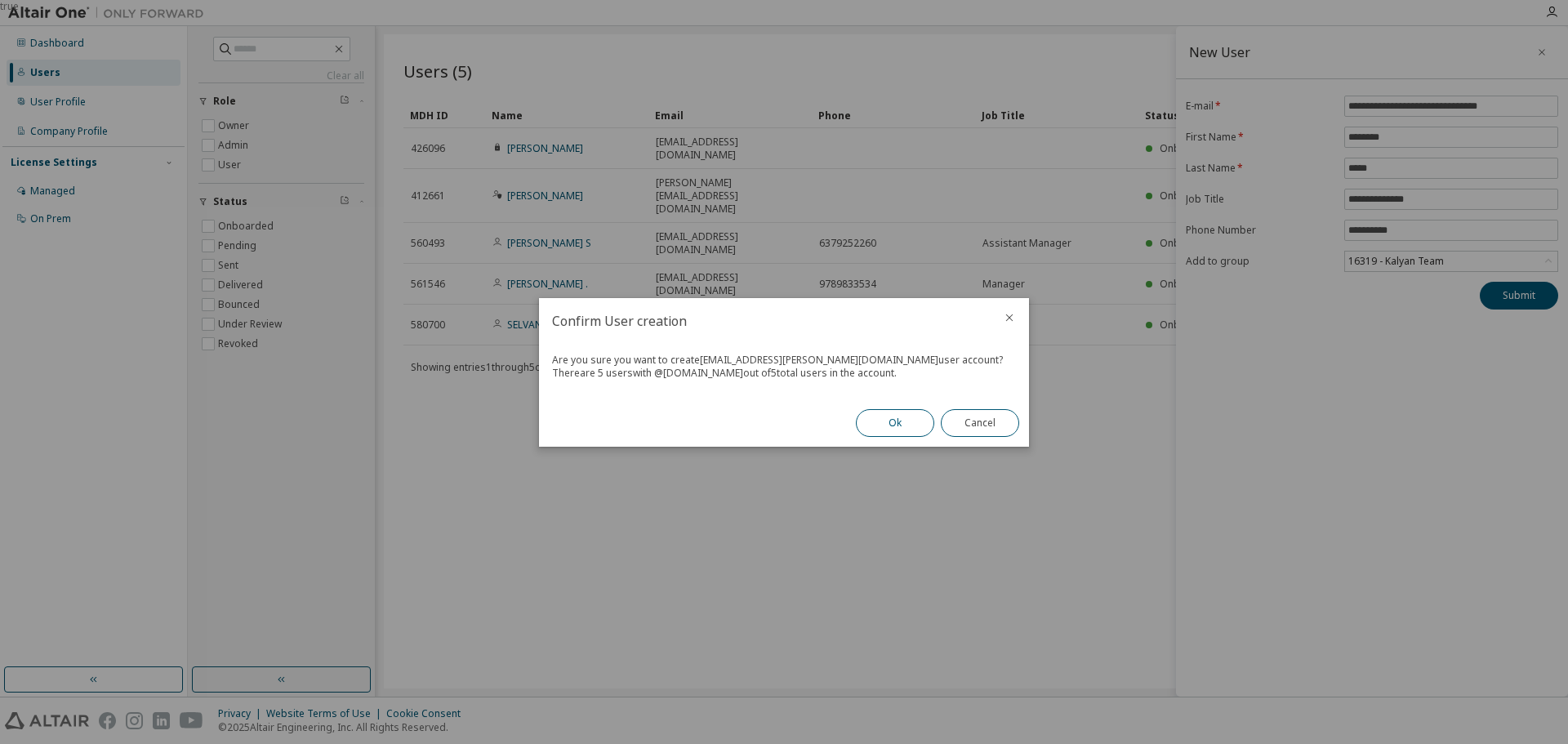
click at [886, 426] on button "Ok" at bounding box center [895, 424] width 79 height 28
click at [979, 428] on button "Close" at bounding box center [980, 424] width 79 height 28
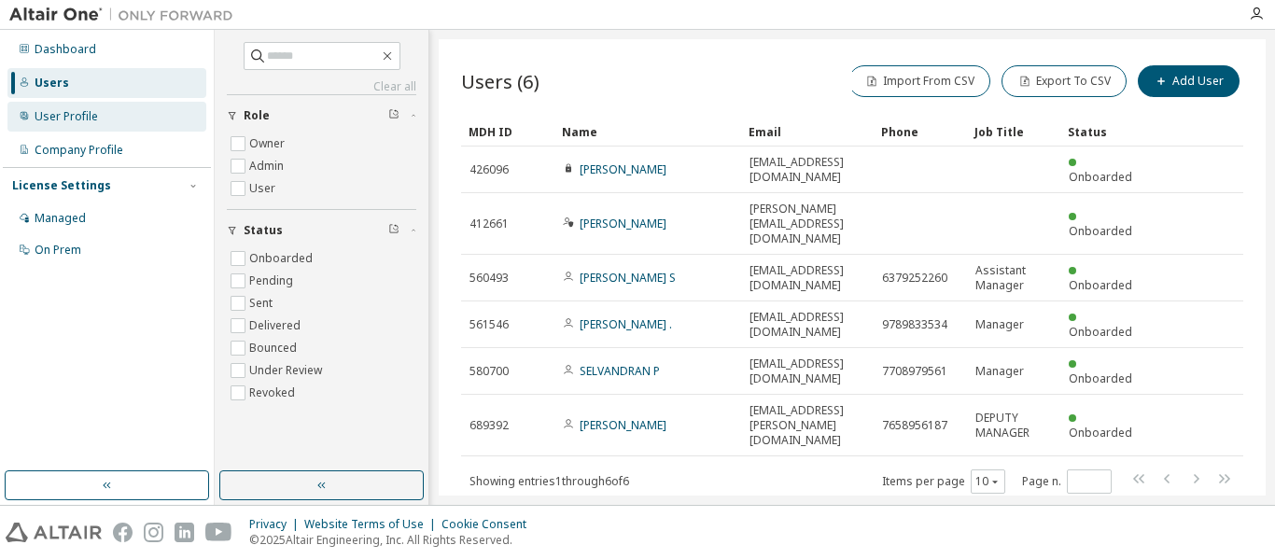
click at [82, 123] on div "User Profile" at bounding box center [66, 116] width 63 height 15
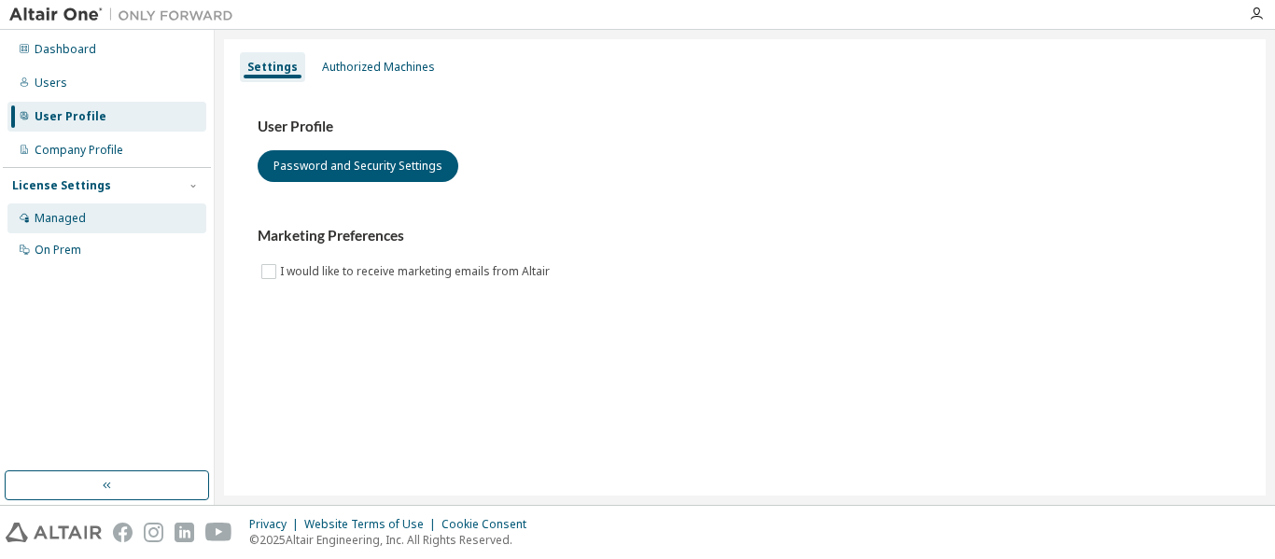
click at [76, 216] on div "Managed" at bounding box center [60, 218] width 51 height 15
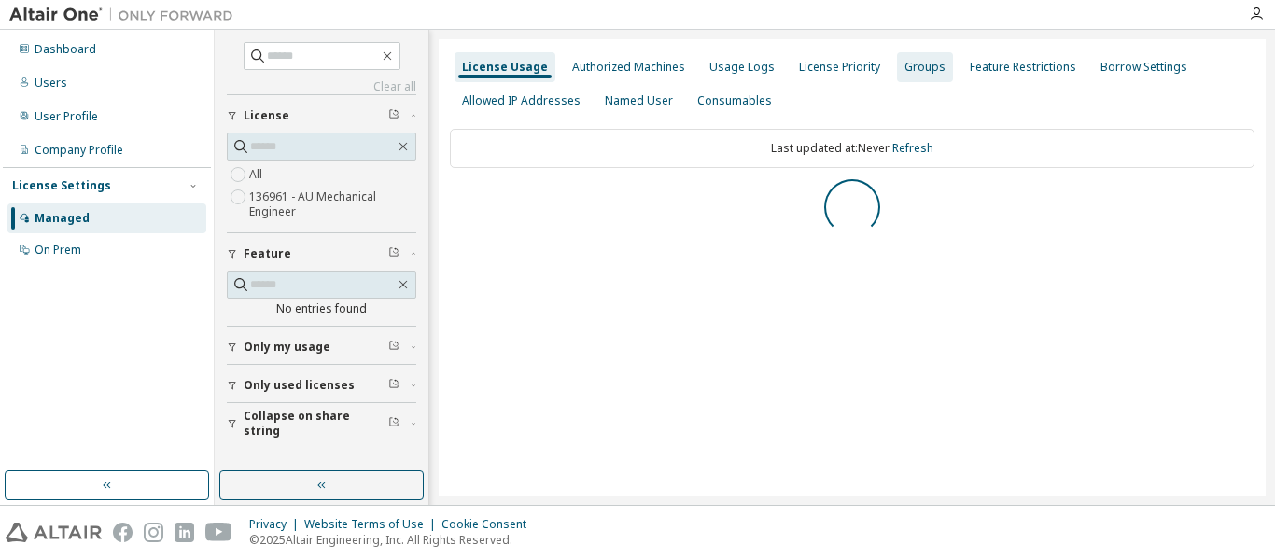
click at [918, 71] on div "Groups" at bounding box center [925, 67] width 41 height 15
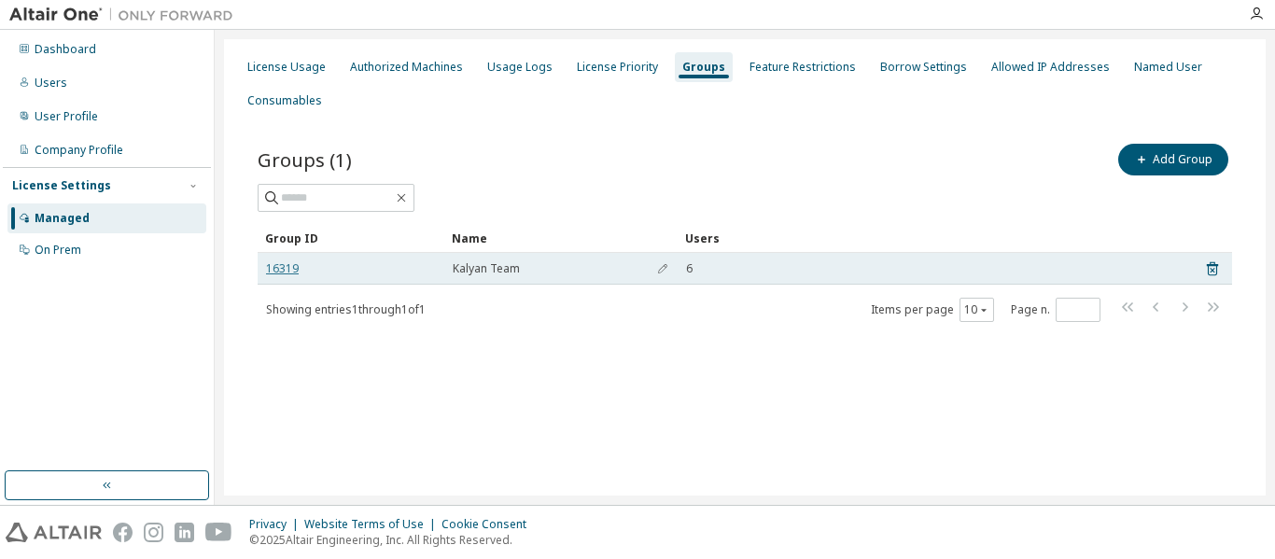
click at [280, 270] on link "16319" at bounding box center [282, 268] width 33 height 15
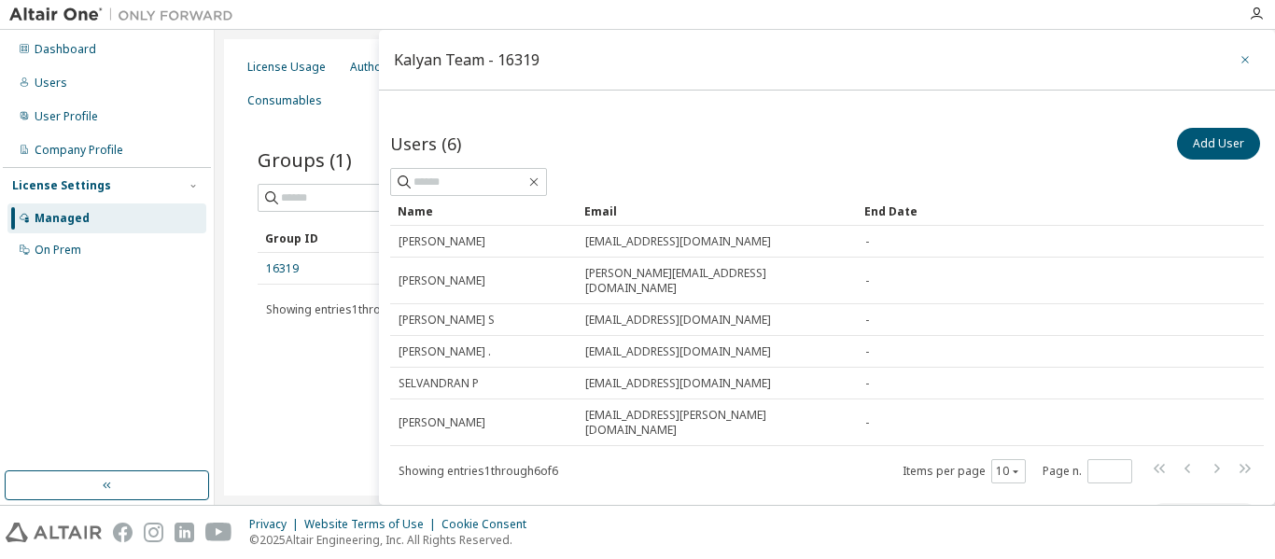
click at [1240, 59] on icon "button" at bounding box center [1245, 59] width 13 height 15
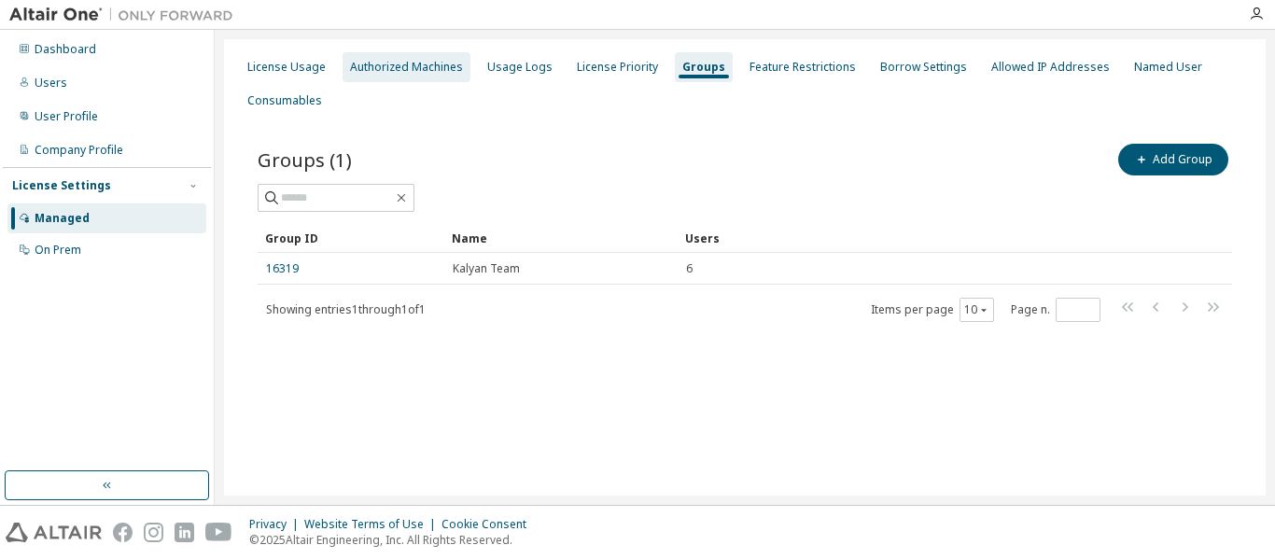
click at [443, 66] on div "Authorized Machines" at bounding box center [406, 67] width 113 height 15
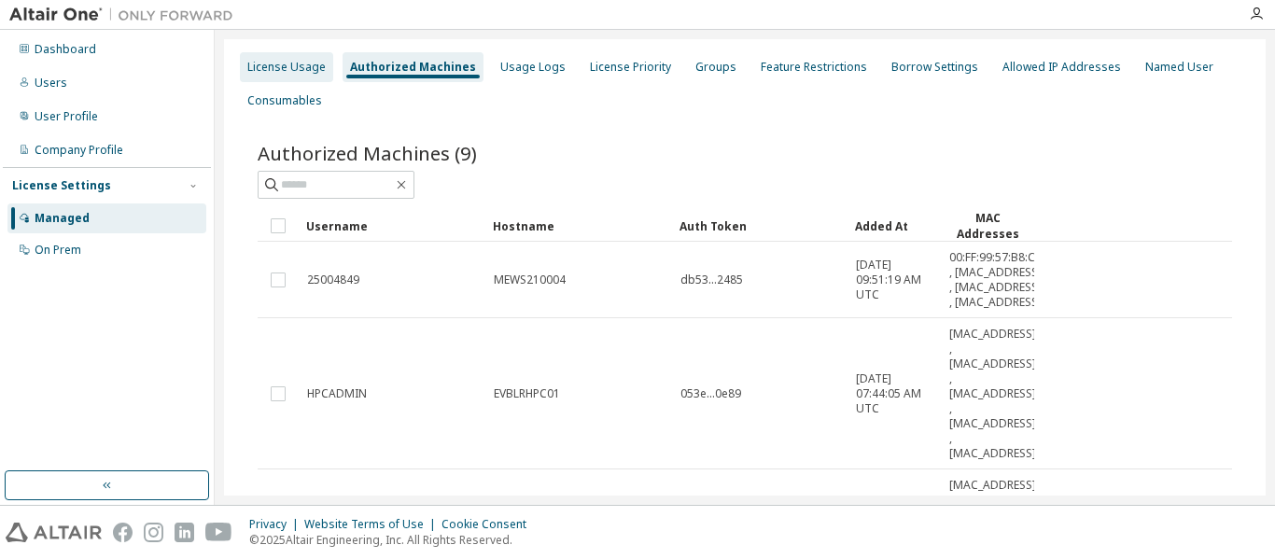
click at [297, 69] on div "License Usage" at bounding box center [286, 67] width 78 height 15
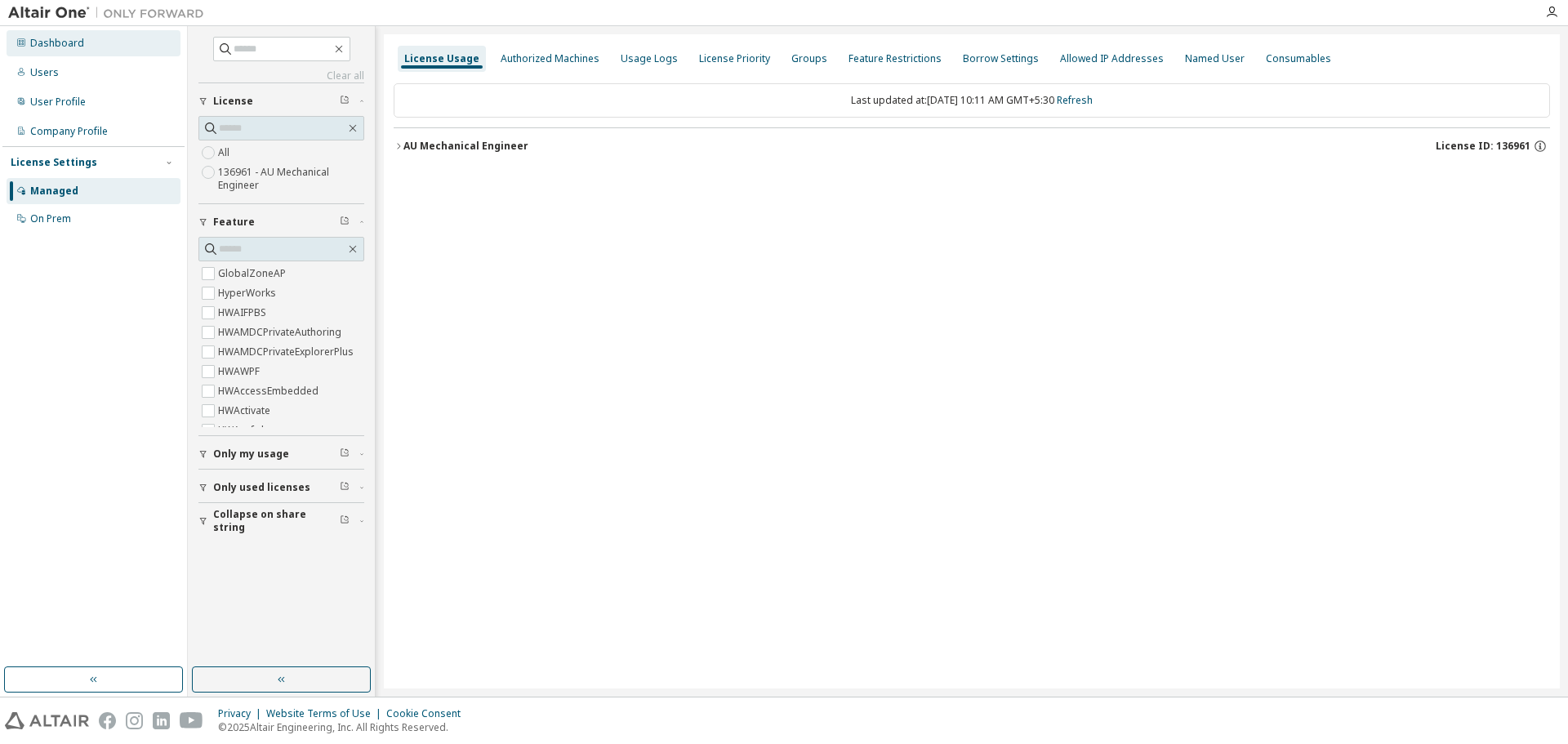
click at [48, 44] on div "Dashboard" at bounding box center [58, 43] width 54 height 13
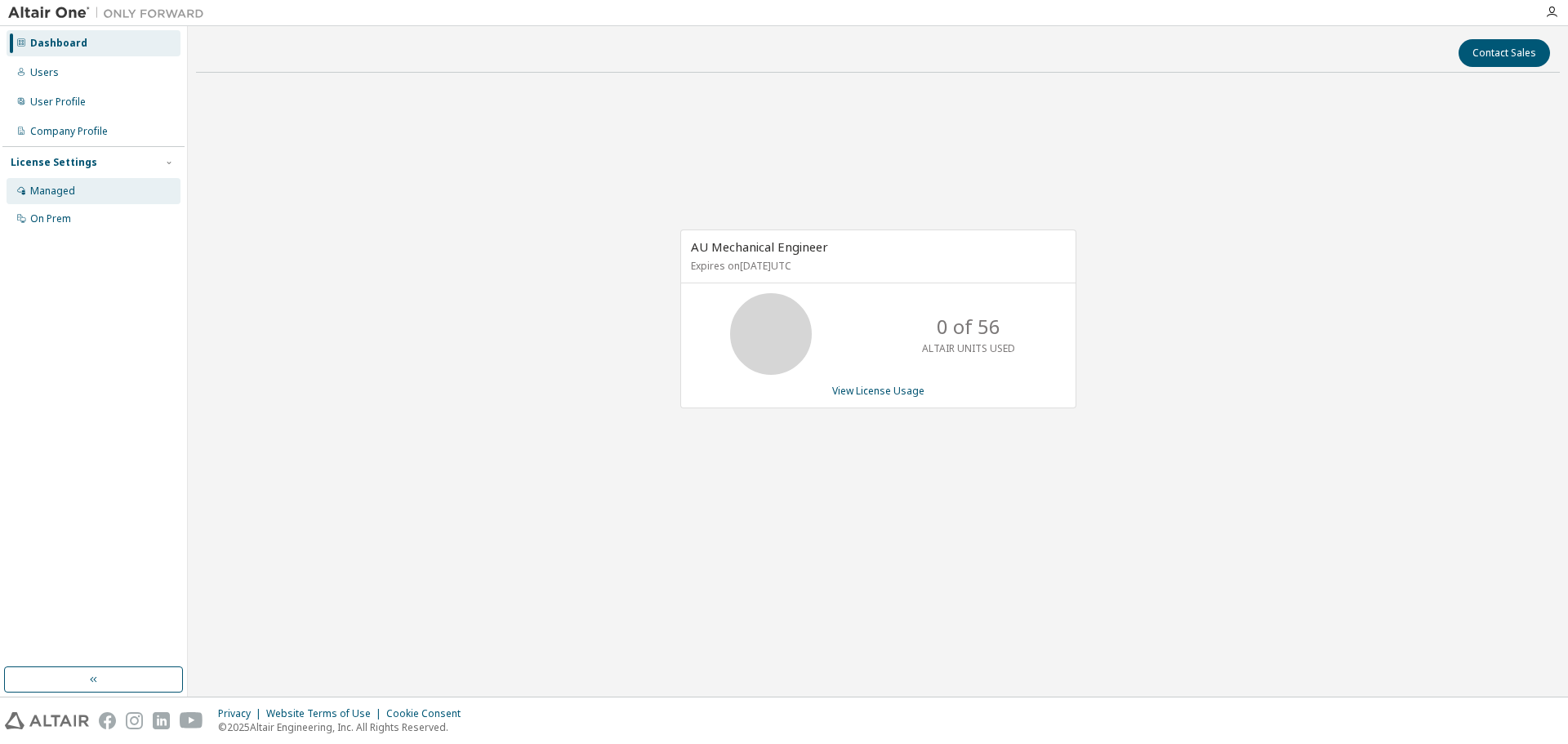
click at [68, 192] on div "Managed" at bounding box center [52, 191] width 45 height 13
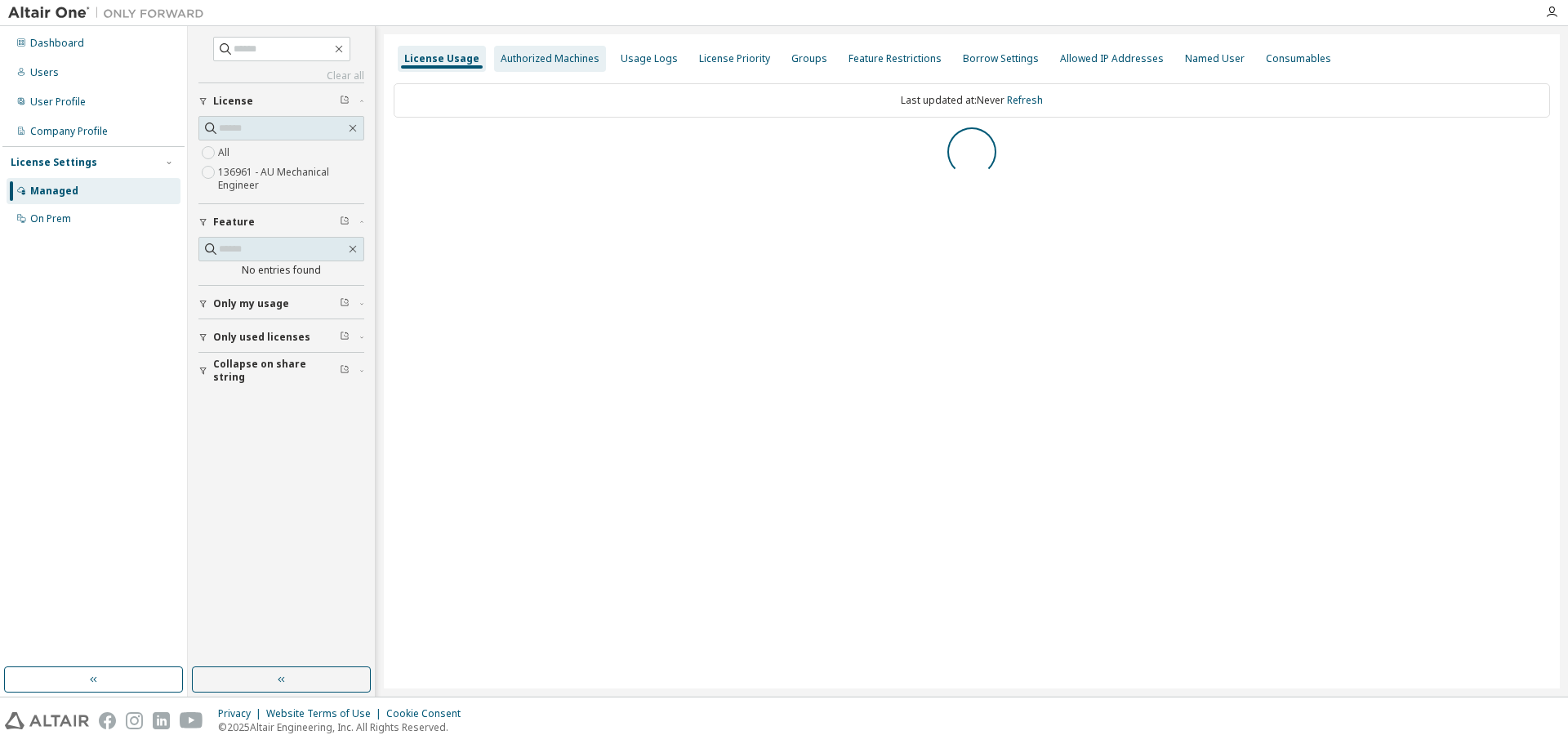
click at [546, 54] on div "Authorized Machines" at bounding box center [550, 59] width 99 height 13
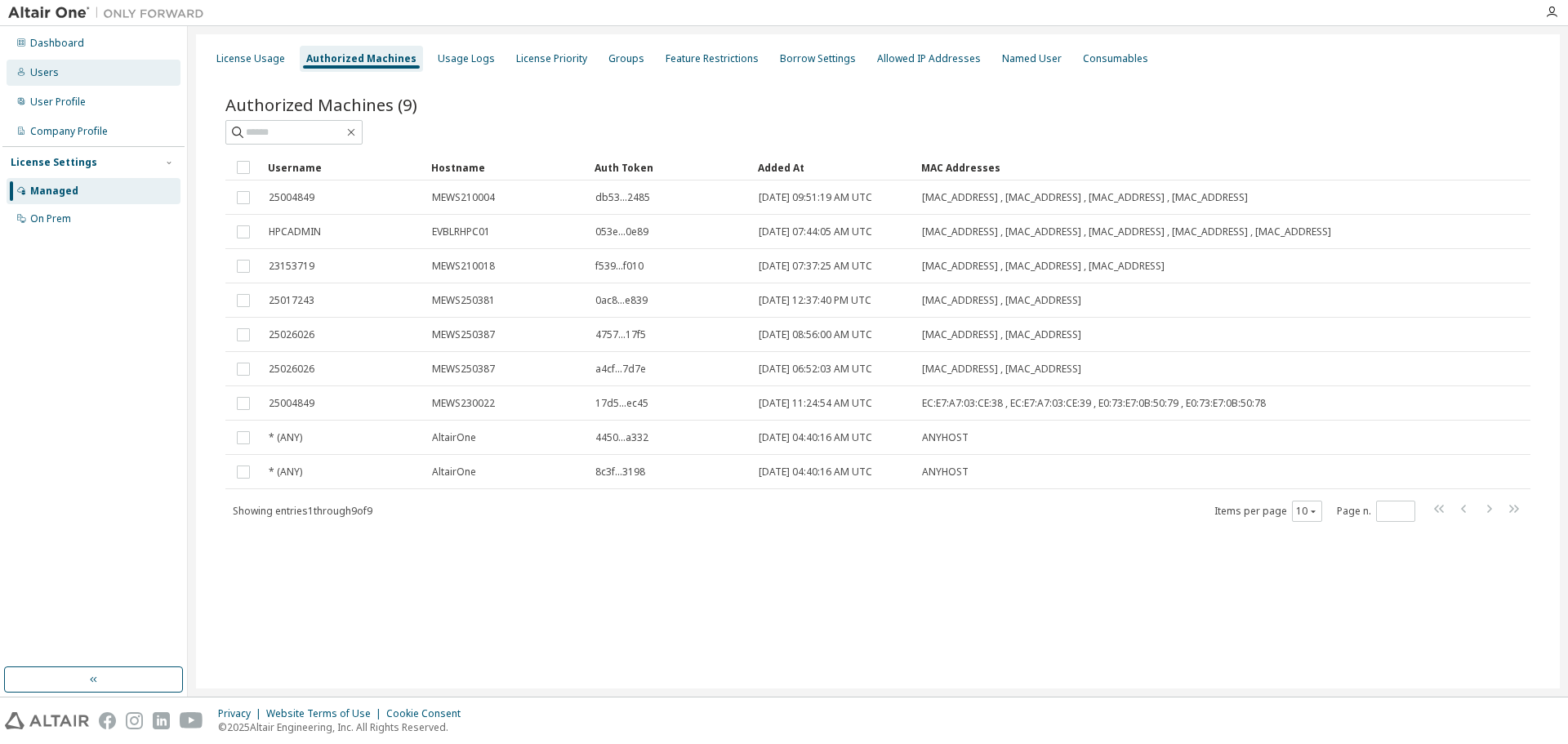
click at [67, 69] on div "Users" at bounding box center [93, 73] width 174 height 26
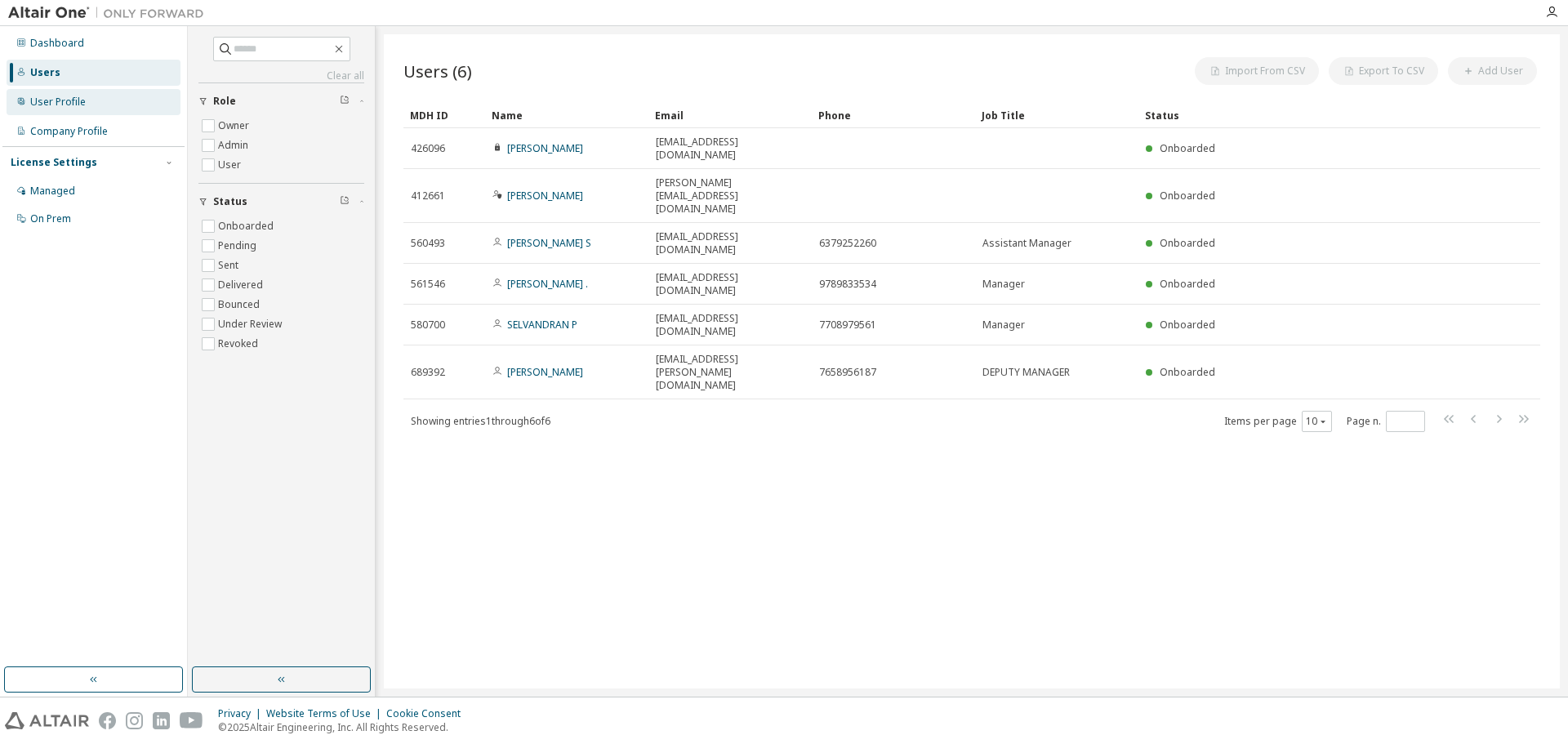
click at [63, 89] on div "User Profile" at bounding box center [93, 102] width 174 height 26
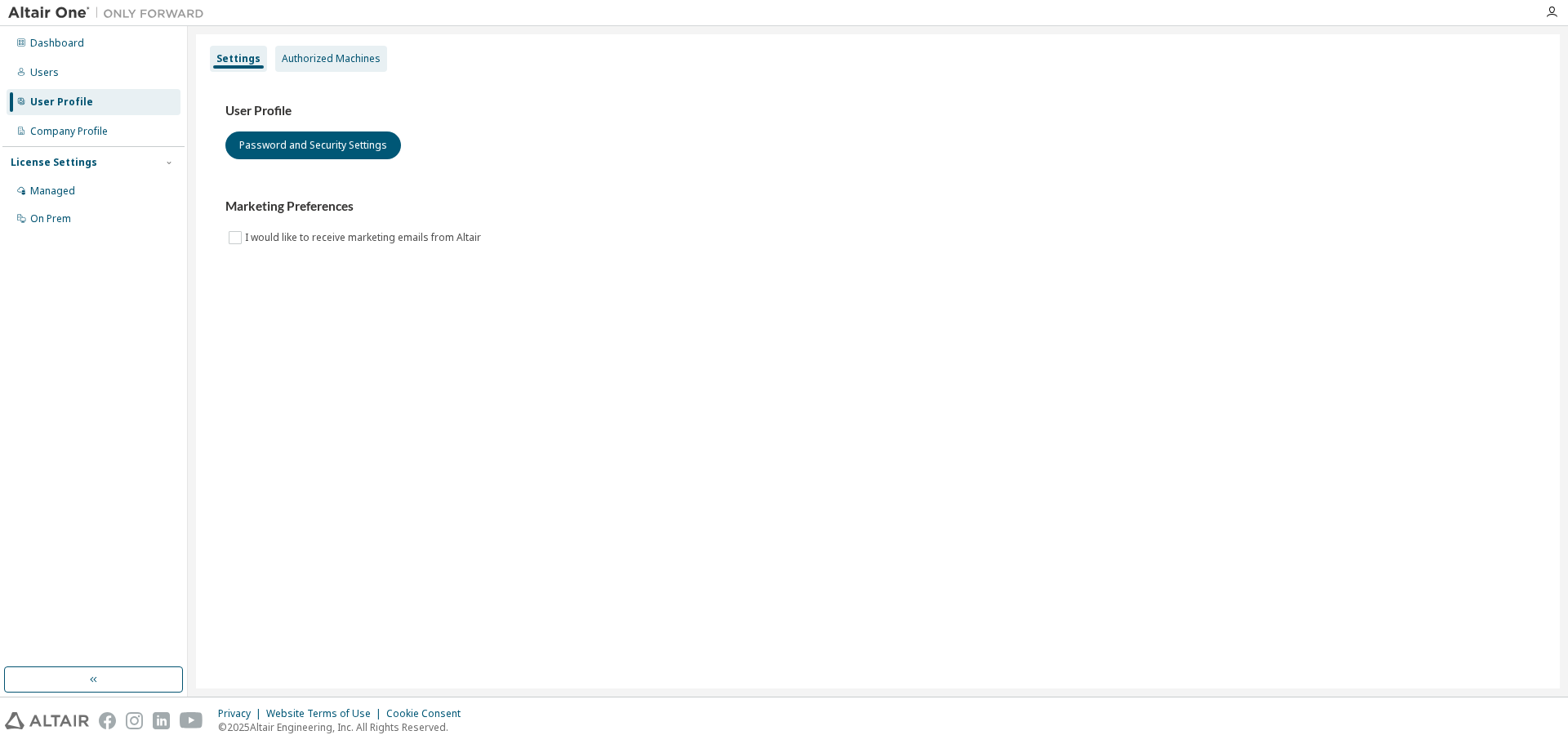
click at [329, 53] on div "Authorized Machines" at bounding box center [331, 59] width 99 height 13
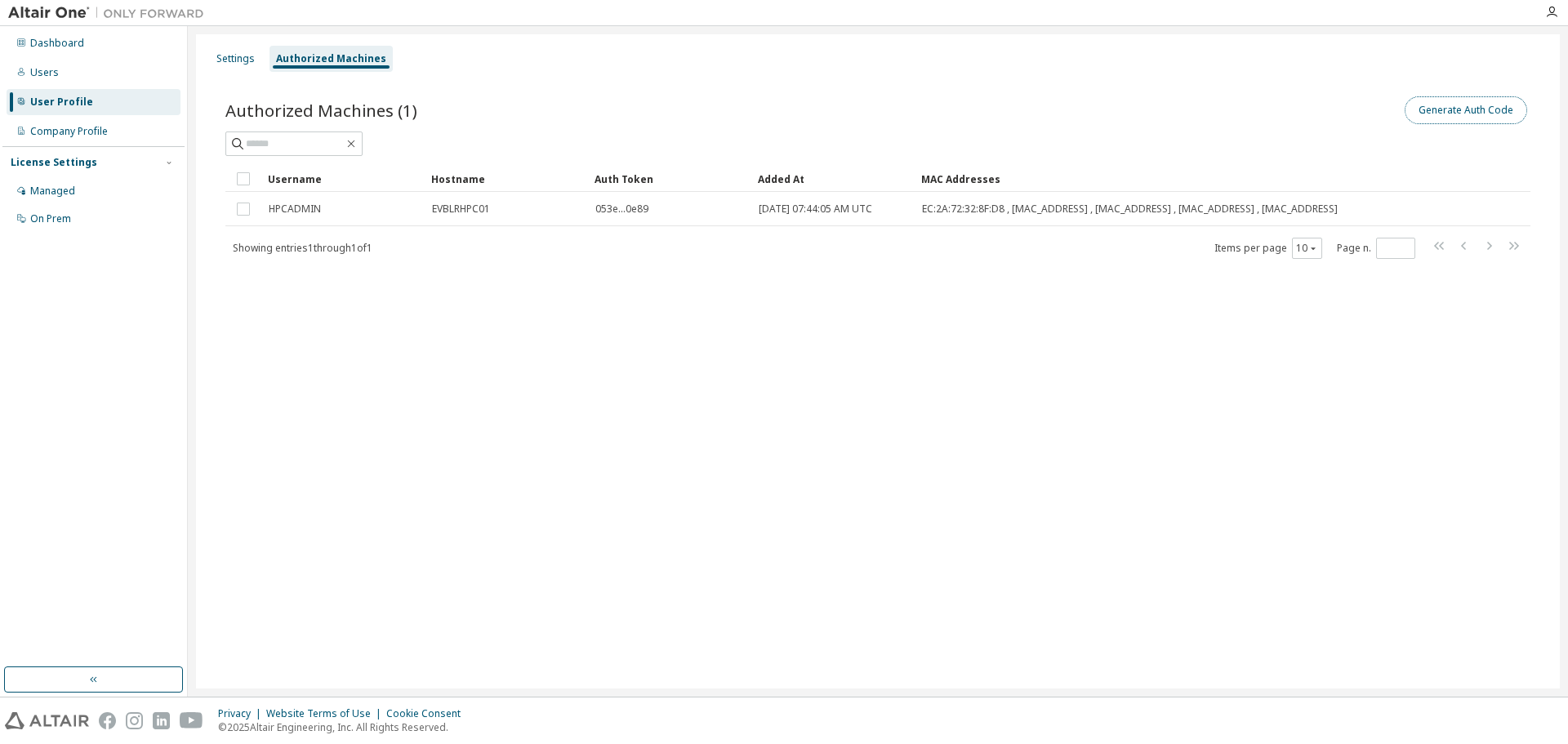
click at [1115, 109] on button "Generate Auth Code" at bounding box center [1466, 110] width 122 height 28
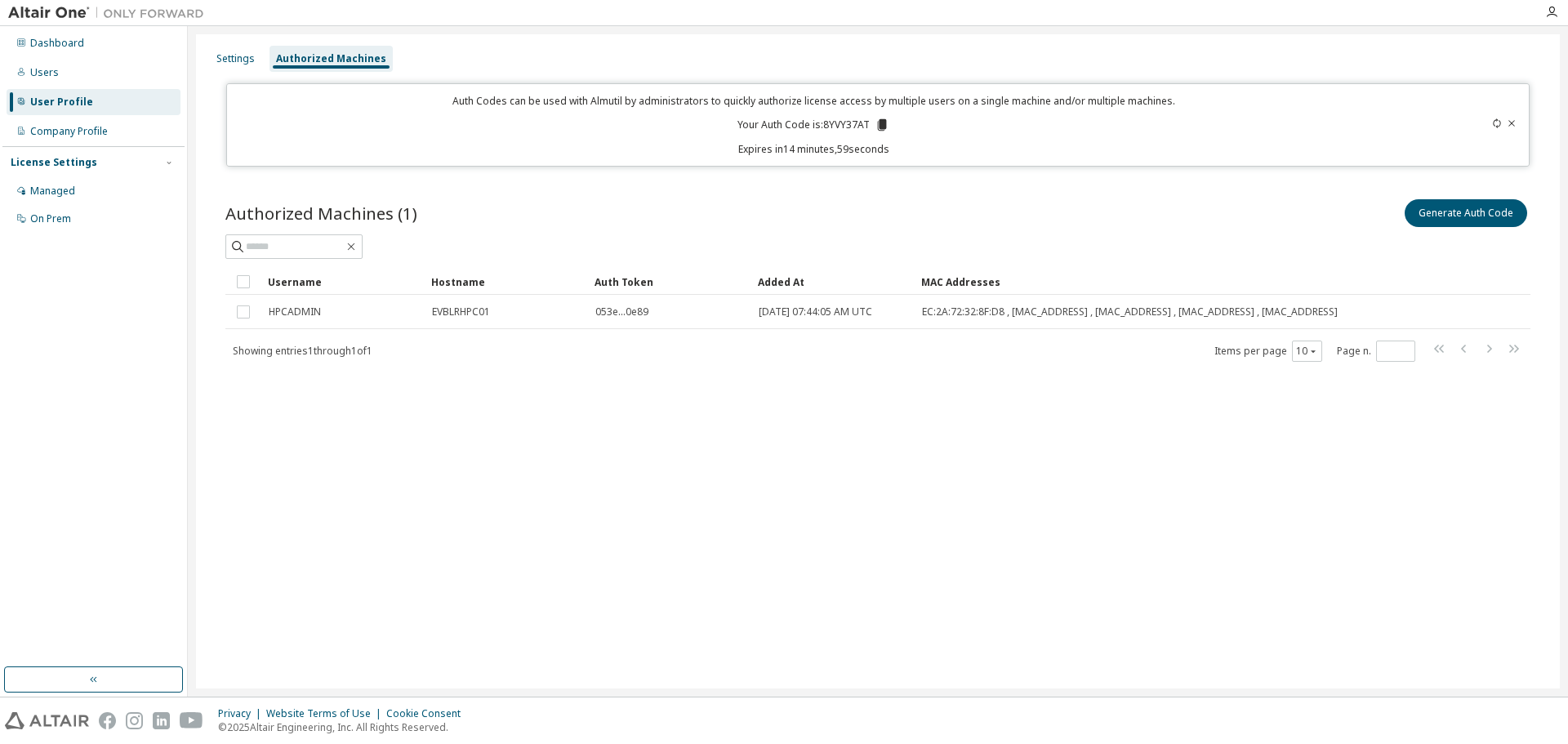
click at [884, 124] on icon at bounding box center [882, 124] width 9 height 11
click at [52, 44] on div "Dashboard" at bounding box center [58, 43] width 54 height 13
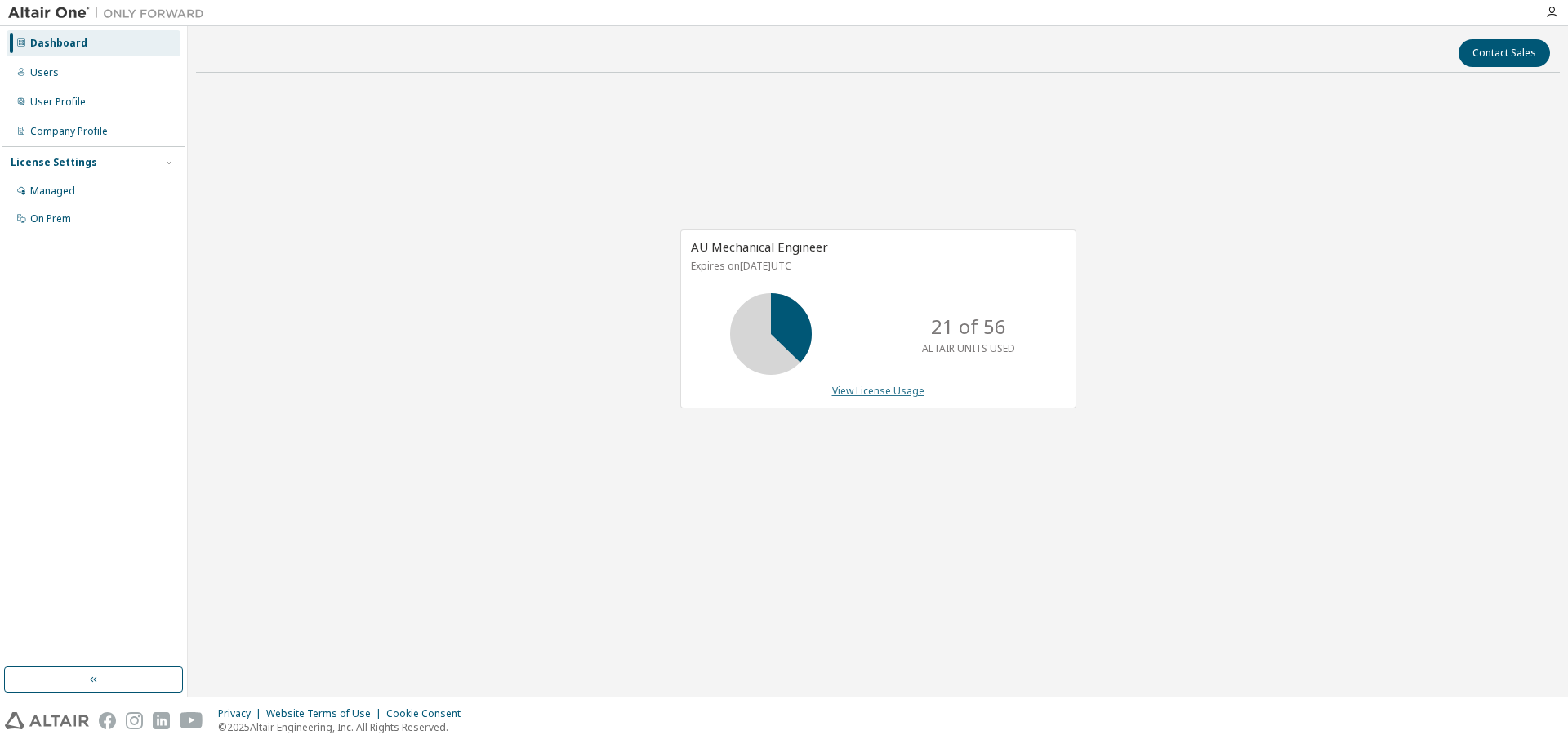
click at [856, 389] on link "View License Usage" at bounding box center [878, 391] width 92 height 14
